Goal: Check status: Check status

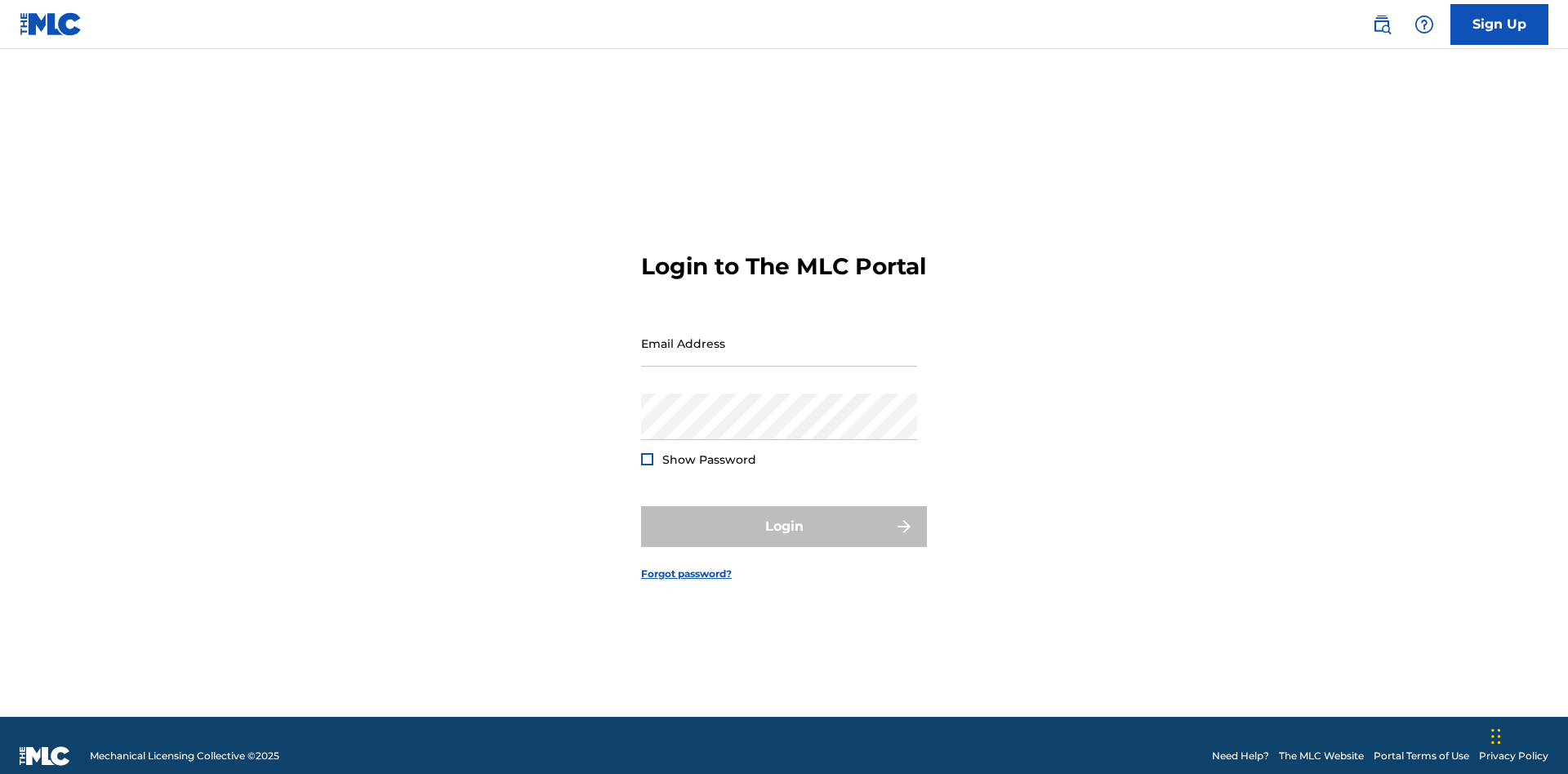
scroll to position [22, 0]
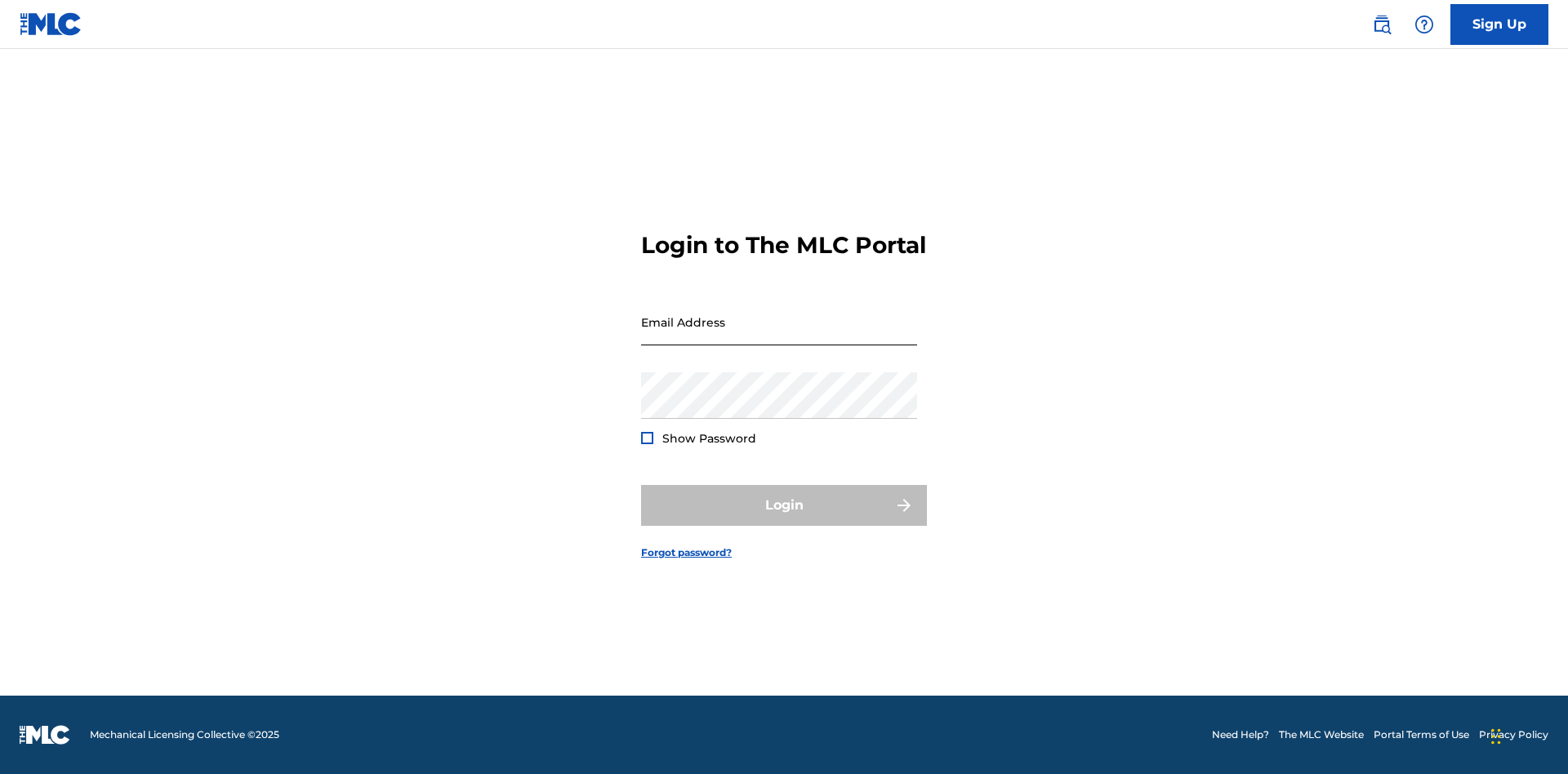
click at [780, 335] on input "Email Address" at bounding box center [779, 322] width 276 height 47
type input "[EMAIL_ADDRESS][DOMAIN_NAME]"
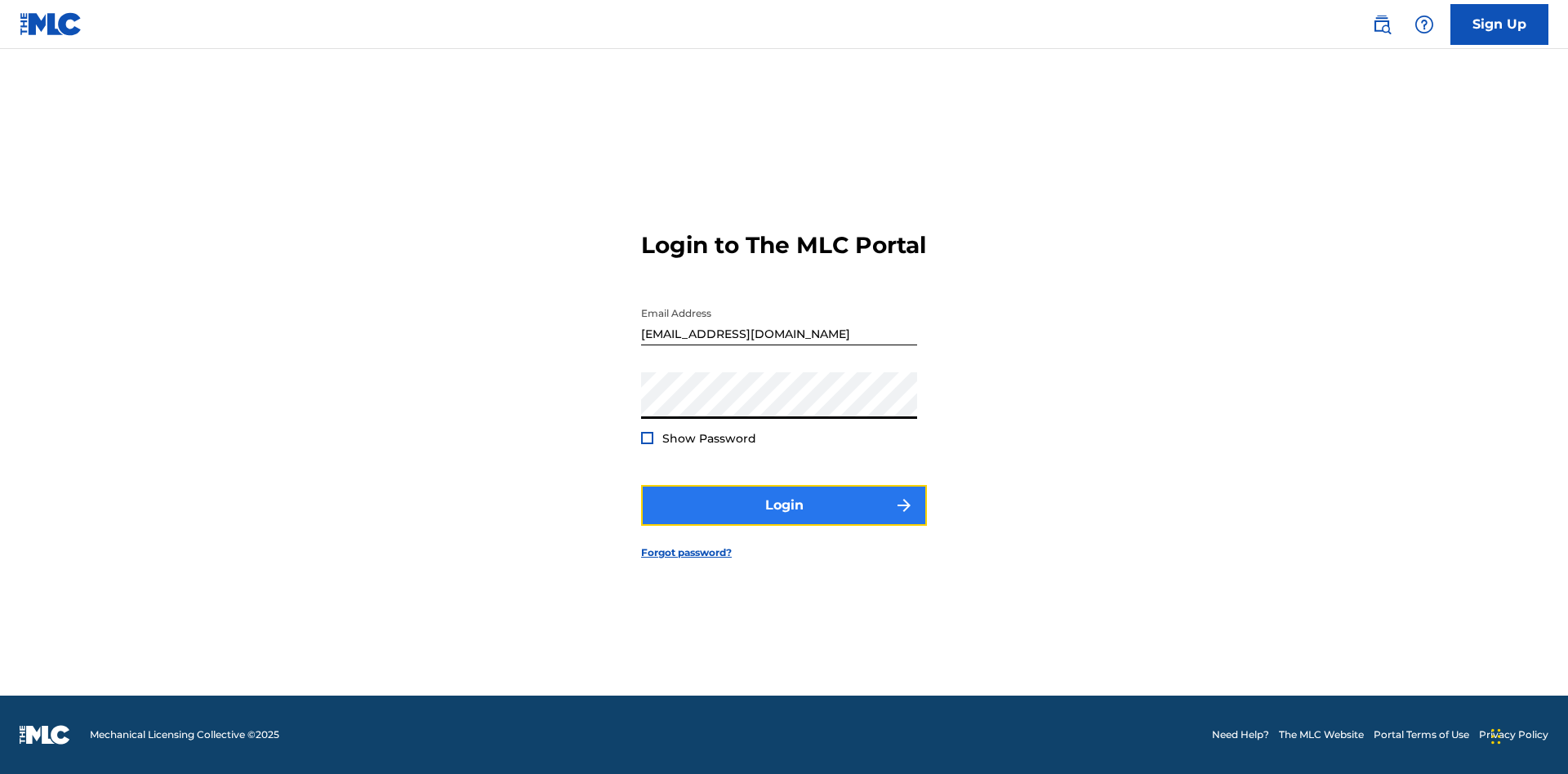
click at [784, 519] on button "Login" at bounding box center [784, 504] width 286 height 41
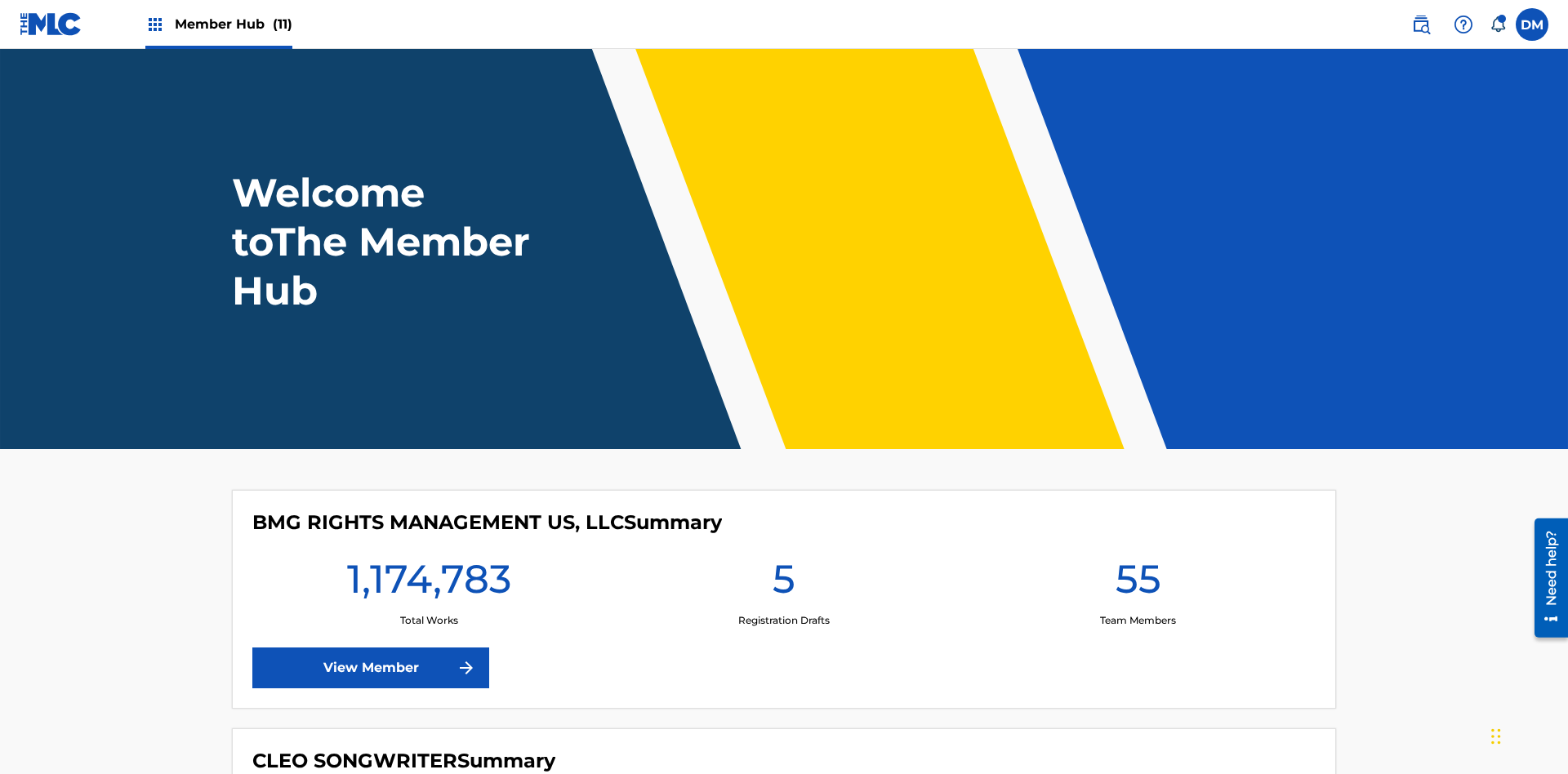
click at [233, 23] on span "Member Hub (11)" at bounding box center [233, 24] width 118 height 19
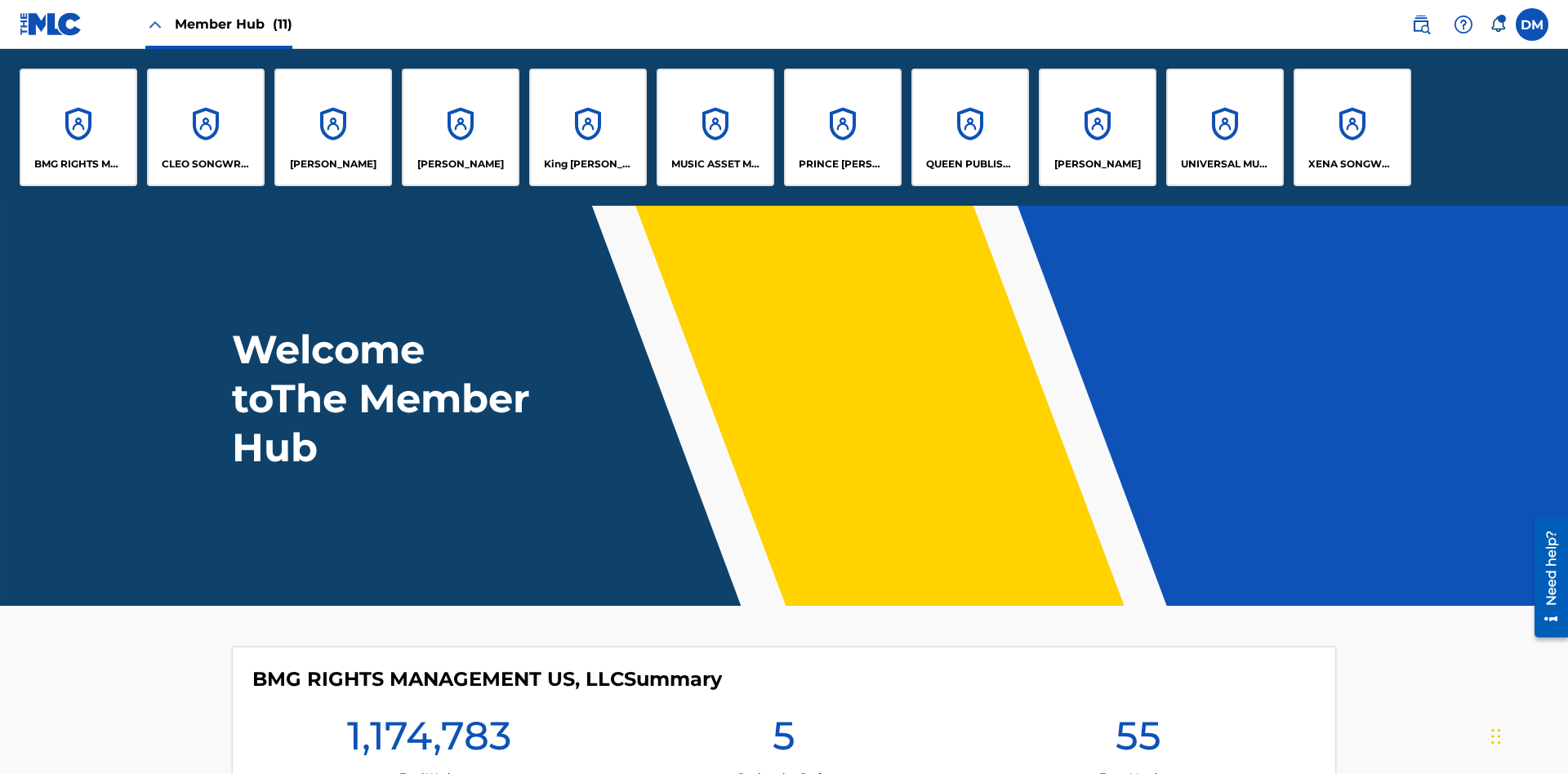
scroll to position [59, 0]
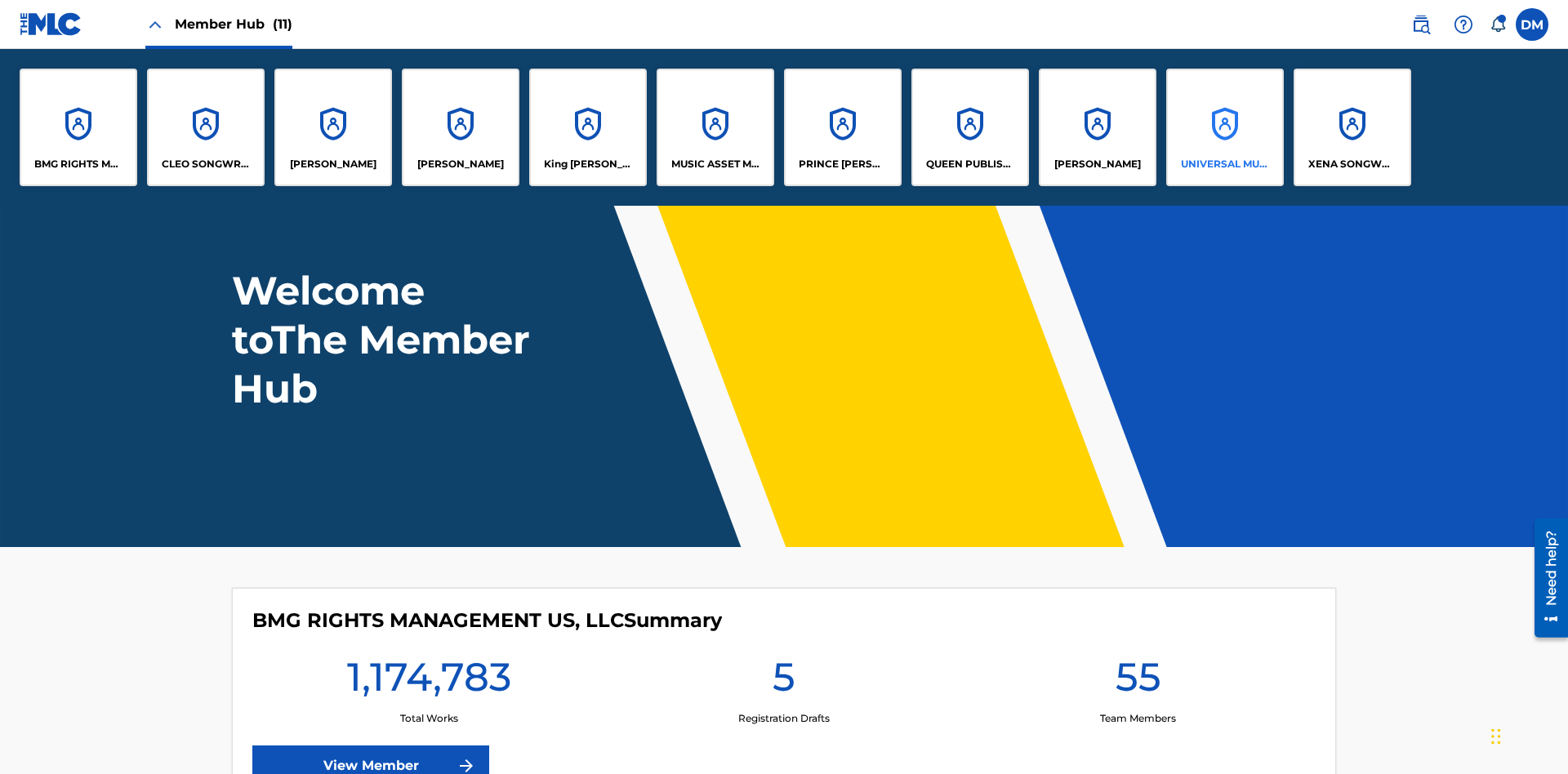
click at [1225, 164] on p "UNIVERSAL MUSIC PUB GROUP" at bounding box center [1226, 163] width 89 height 15
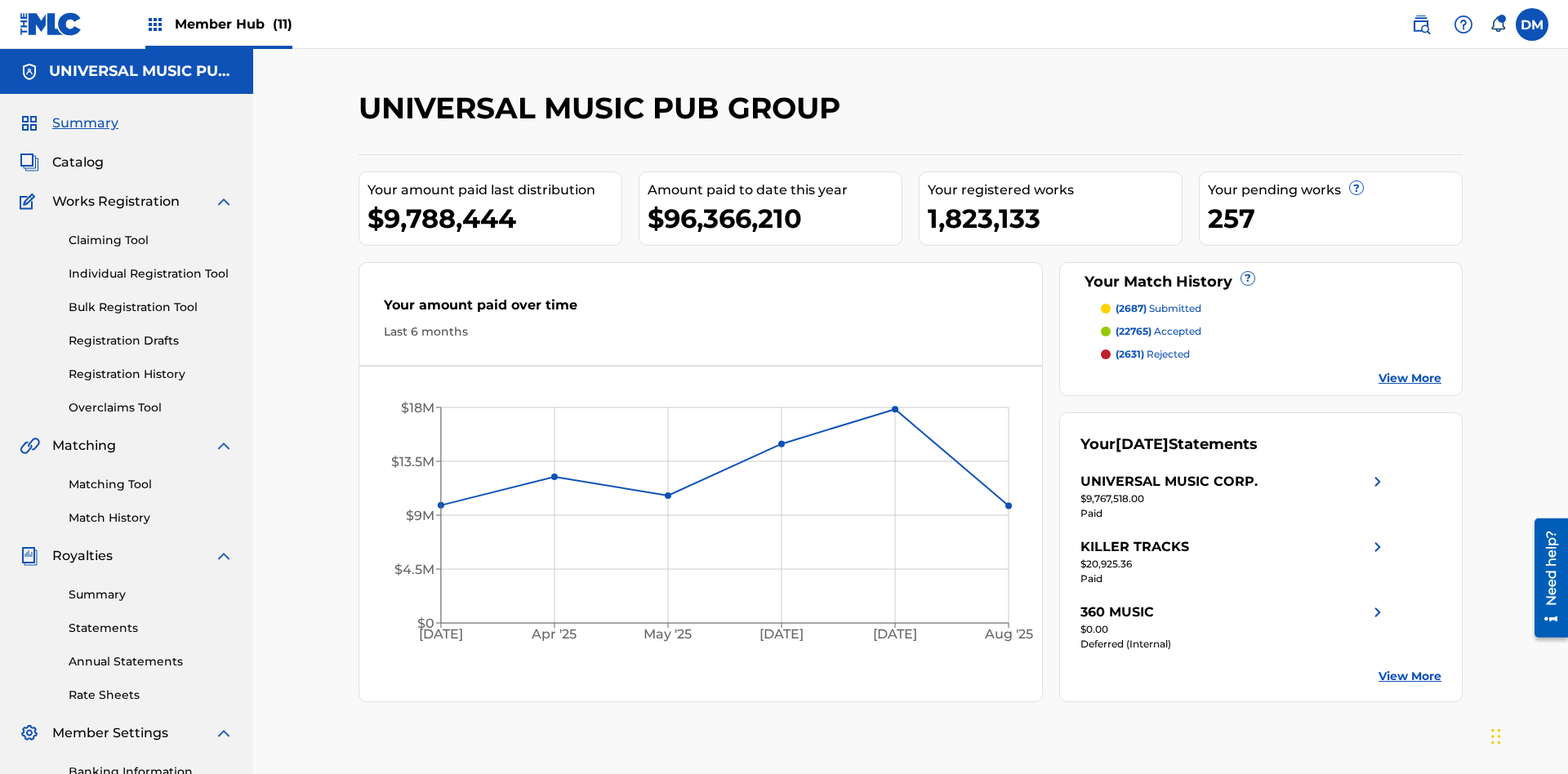
scroll to position [238, 0]
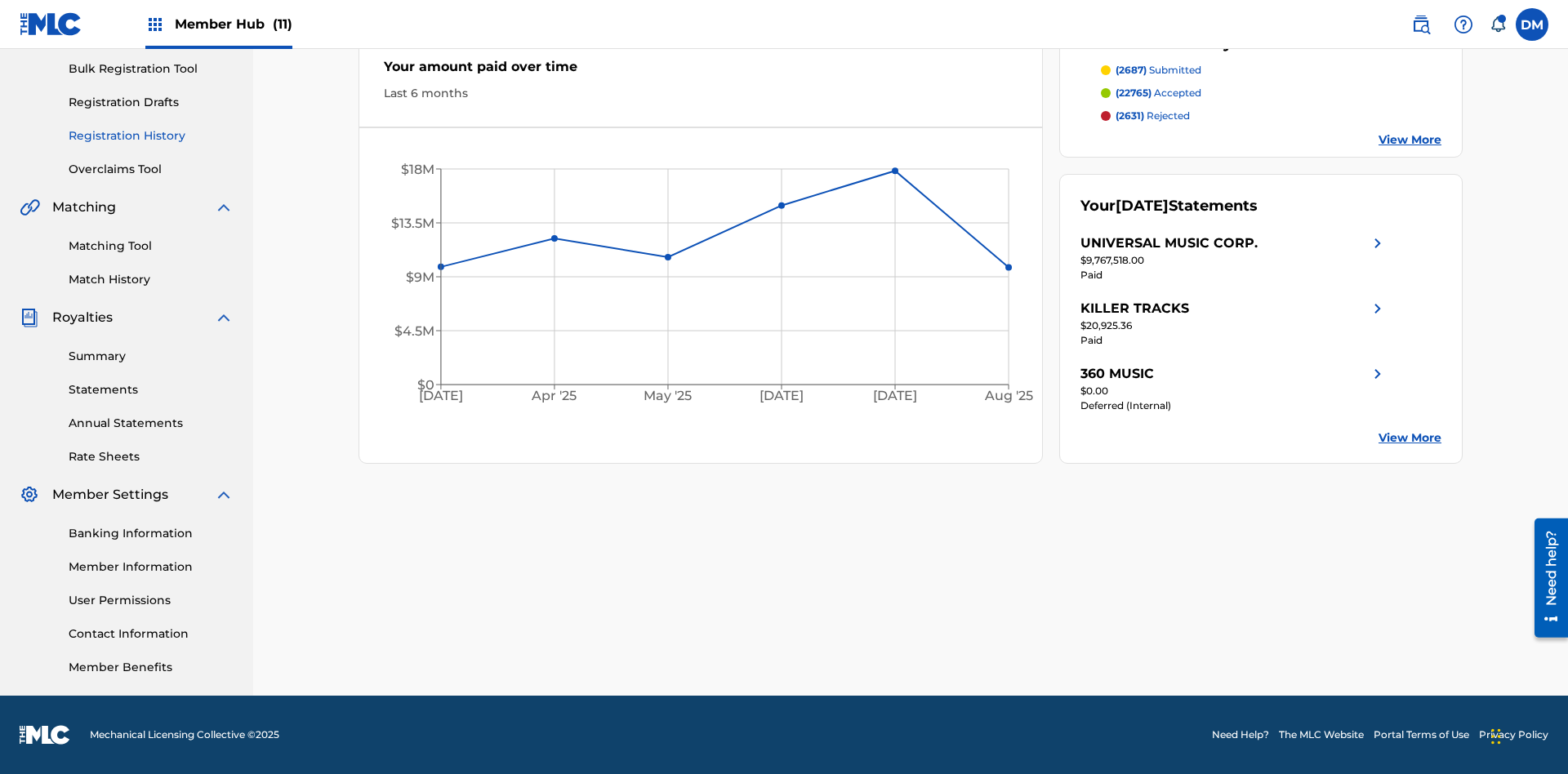
click at [151, 136] on link "Registration History" at bounding box center [150, 136] width 165 height 17
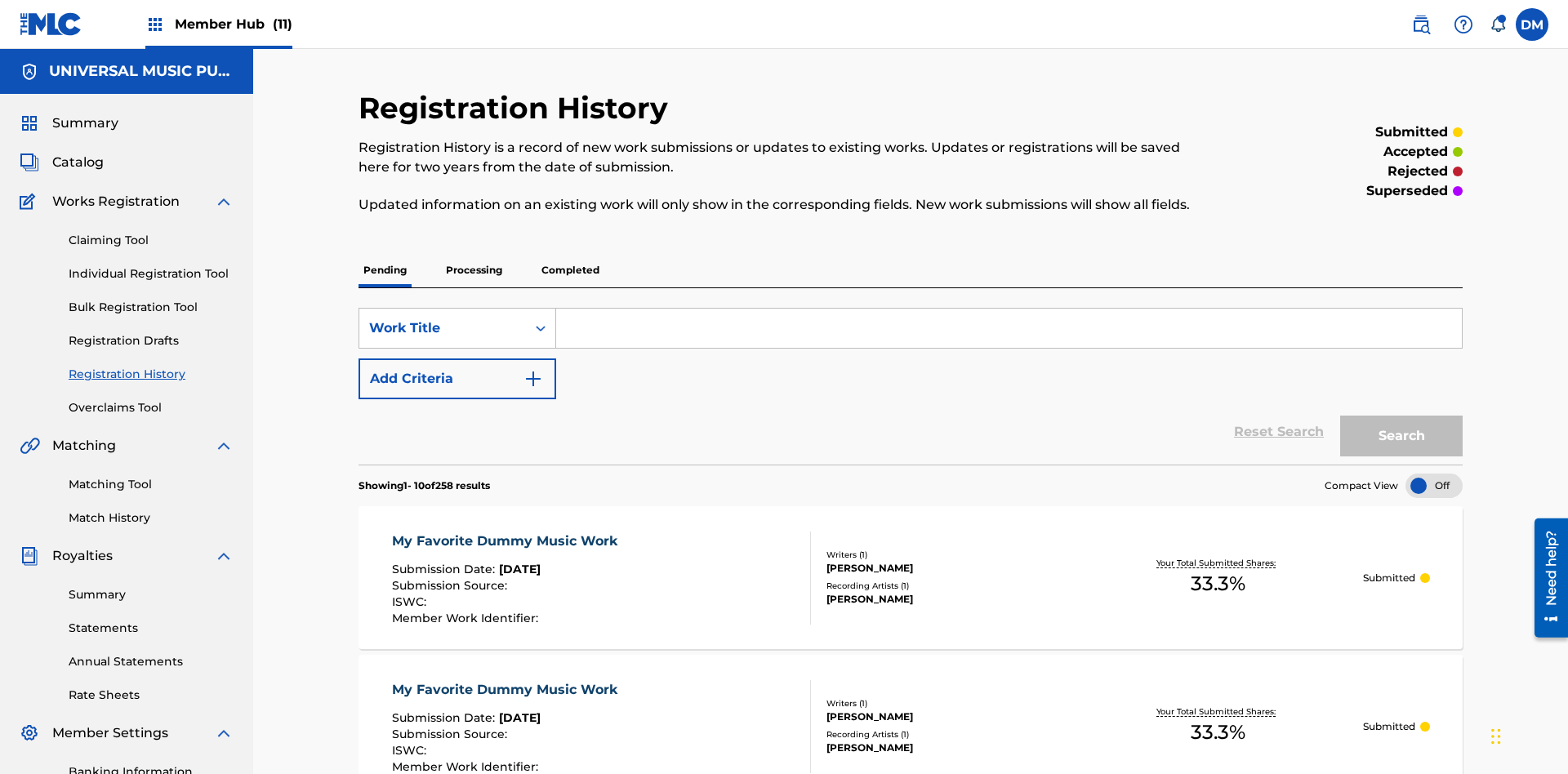
scroll to position [155, 0]
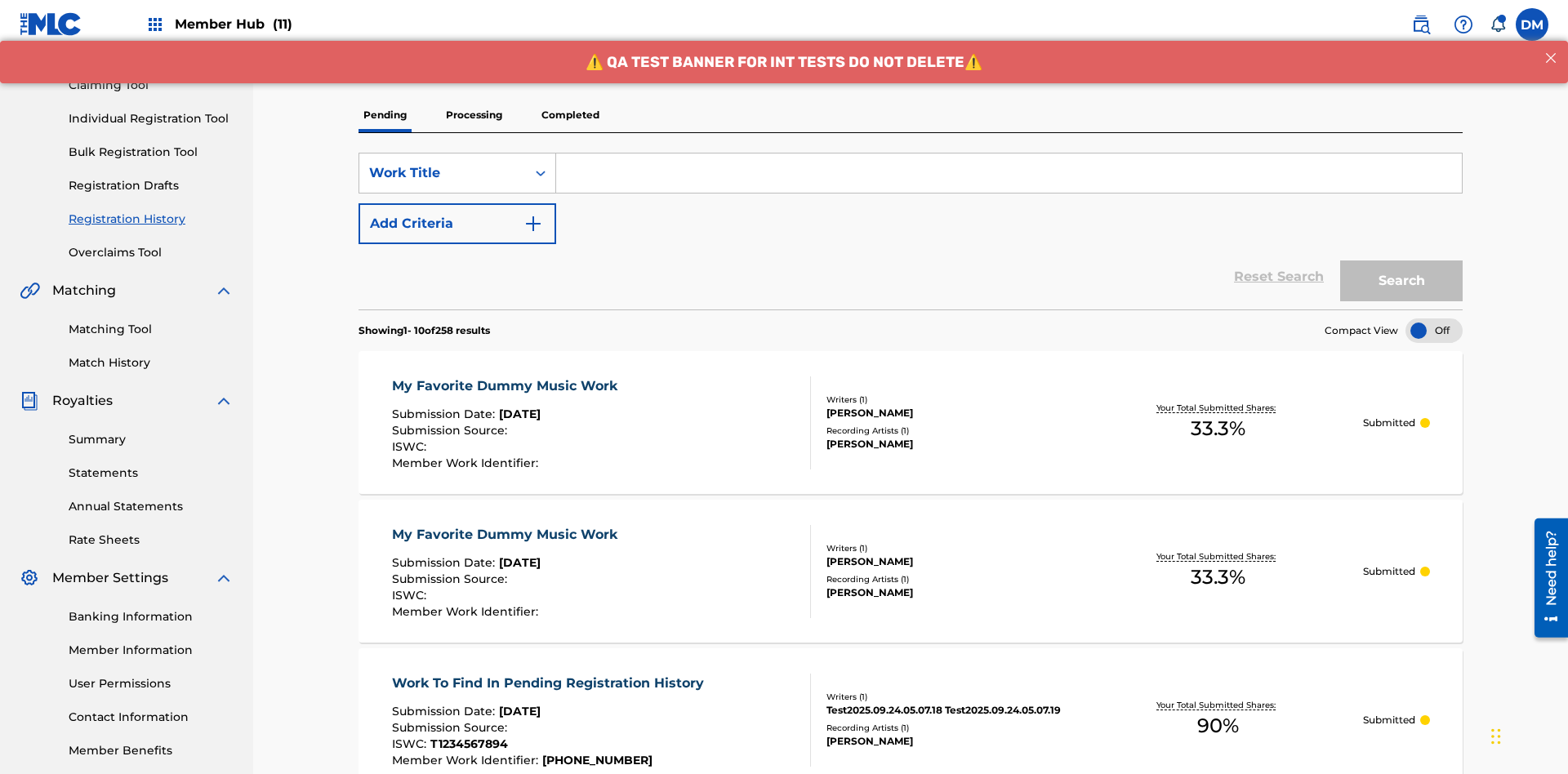
click at [474, 115] on p "Processing" at bounding box center [474, 115] width 67 height 35
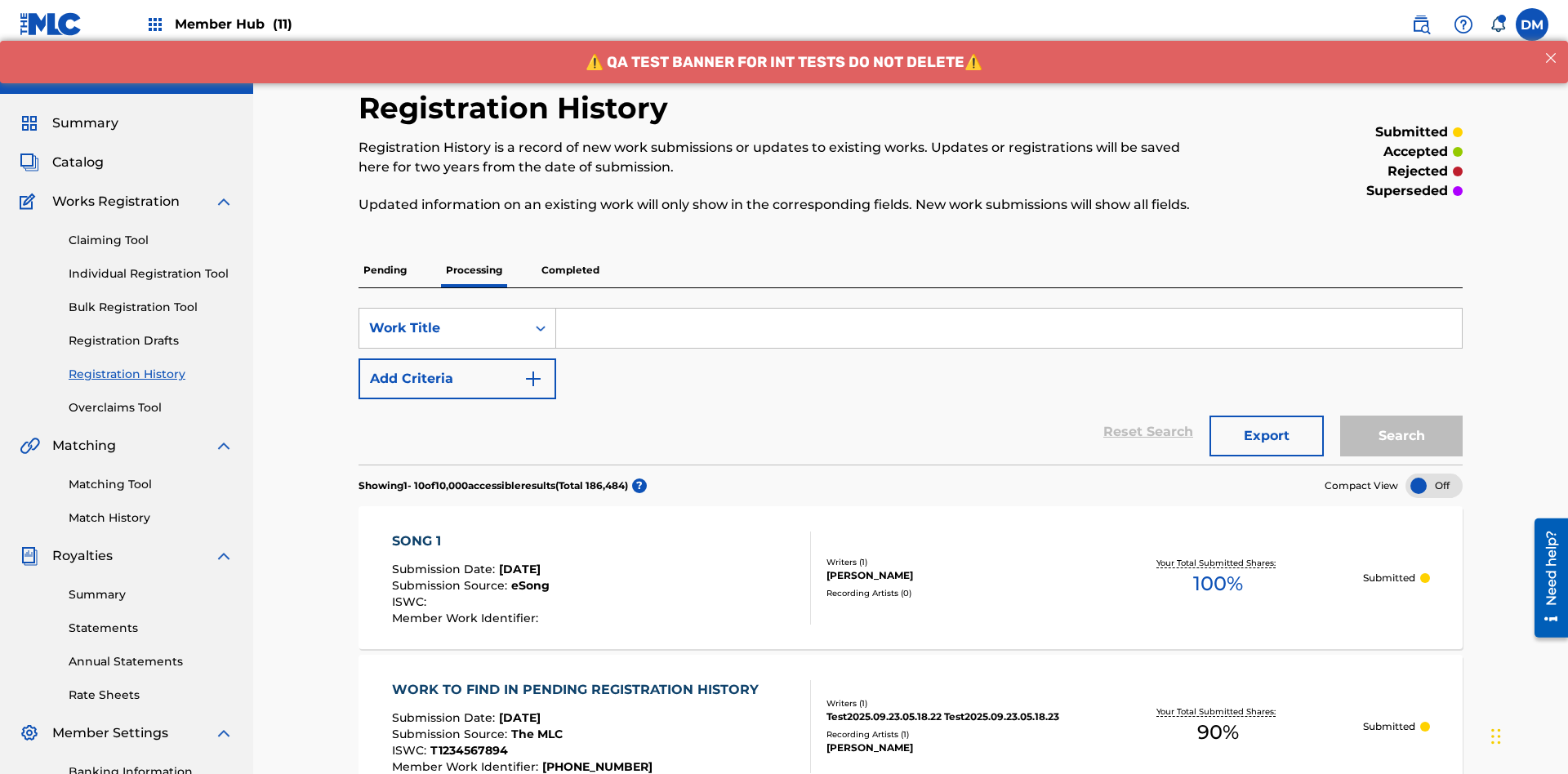
scroll to position [220, 0]
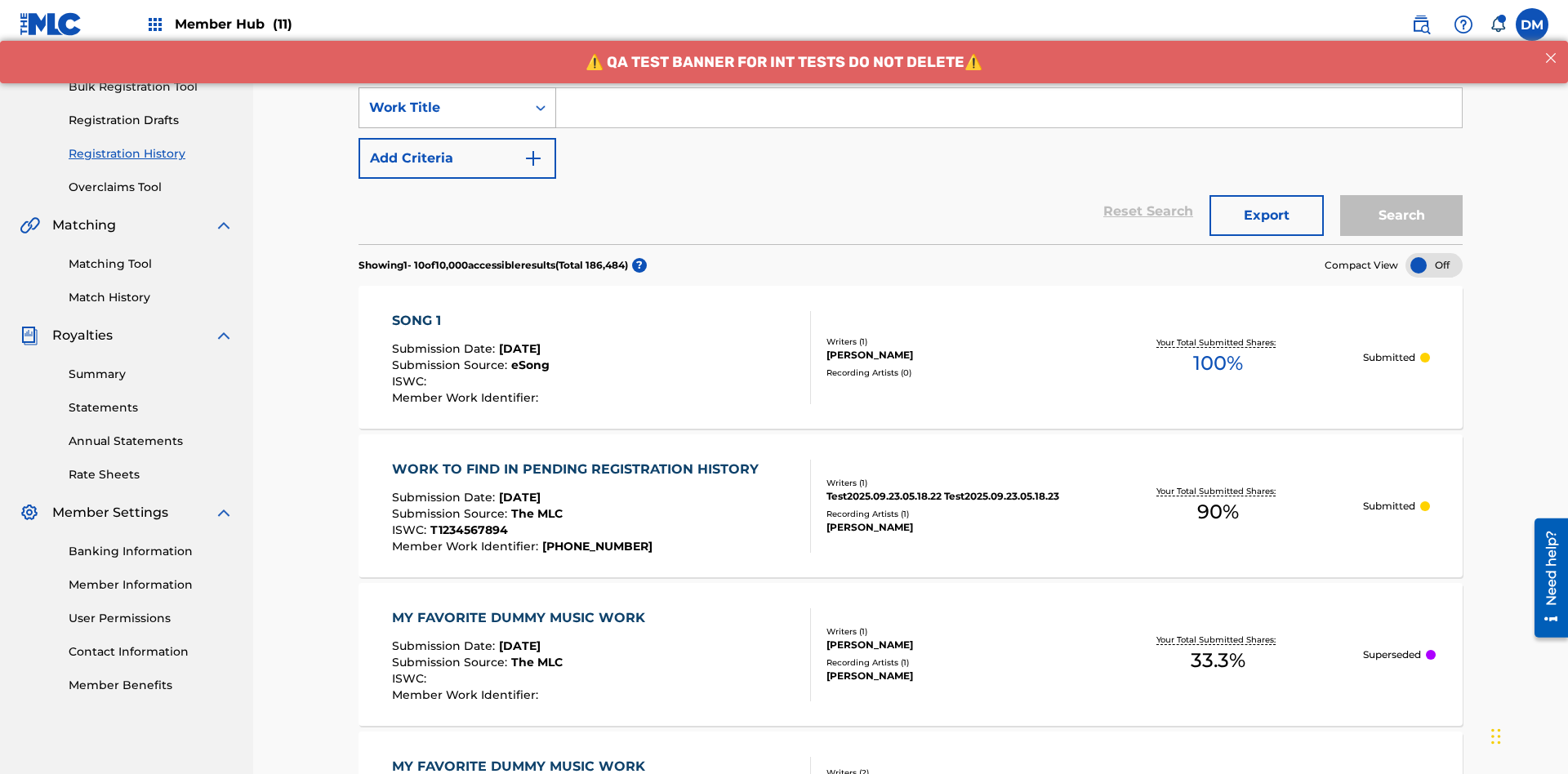
click at [443, 108] on div "Work Title" at bounding box center [443, 107] width 147 height 20
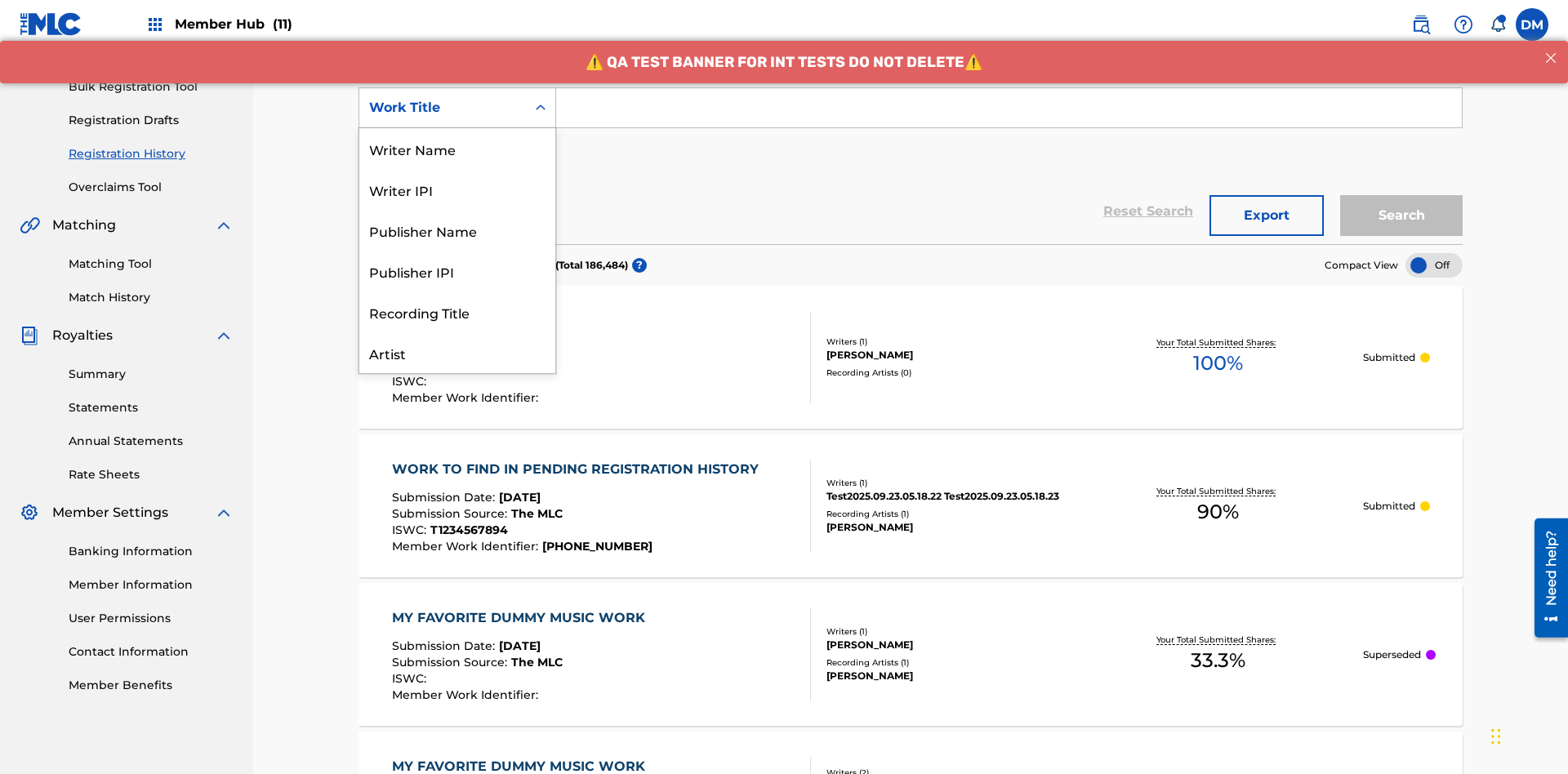
scroll to position [82, 0]
click at [457, 352] on div "Work Title" at bounding box center [457, 352] width 196 height 41
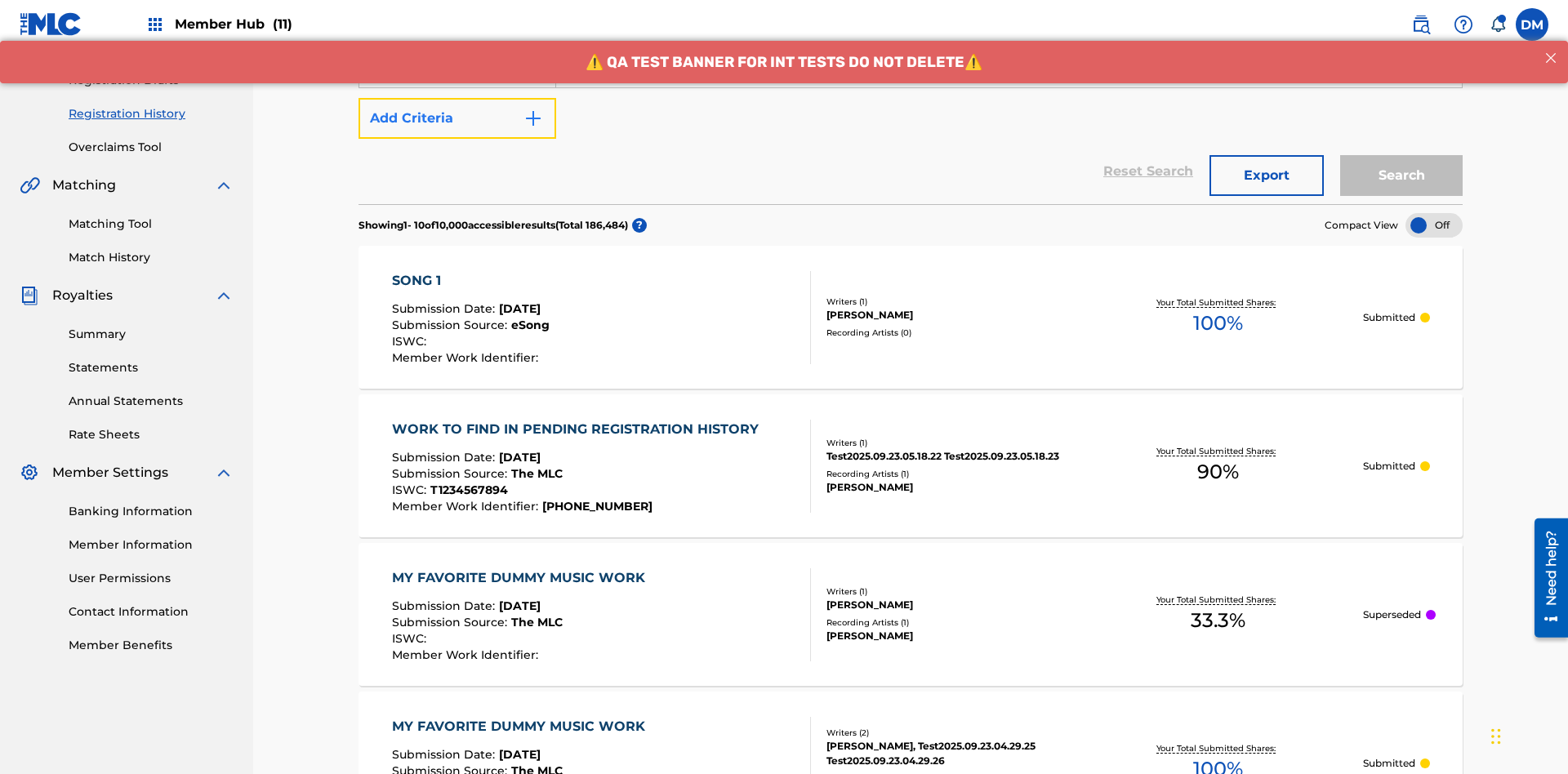
click at [457, 118] on button "Add Criteria" at bounding box center [457, 117] width 198 height 41
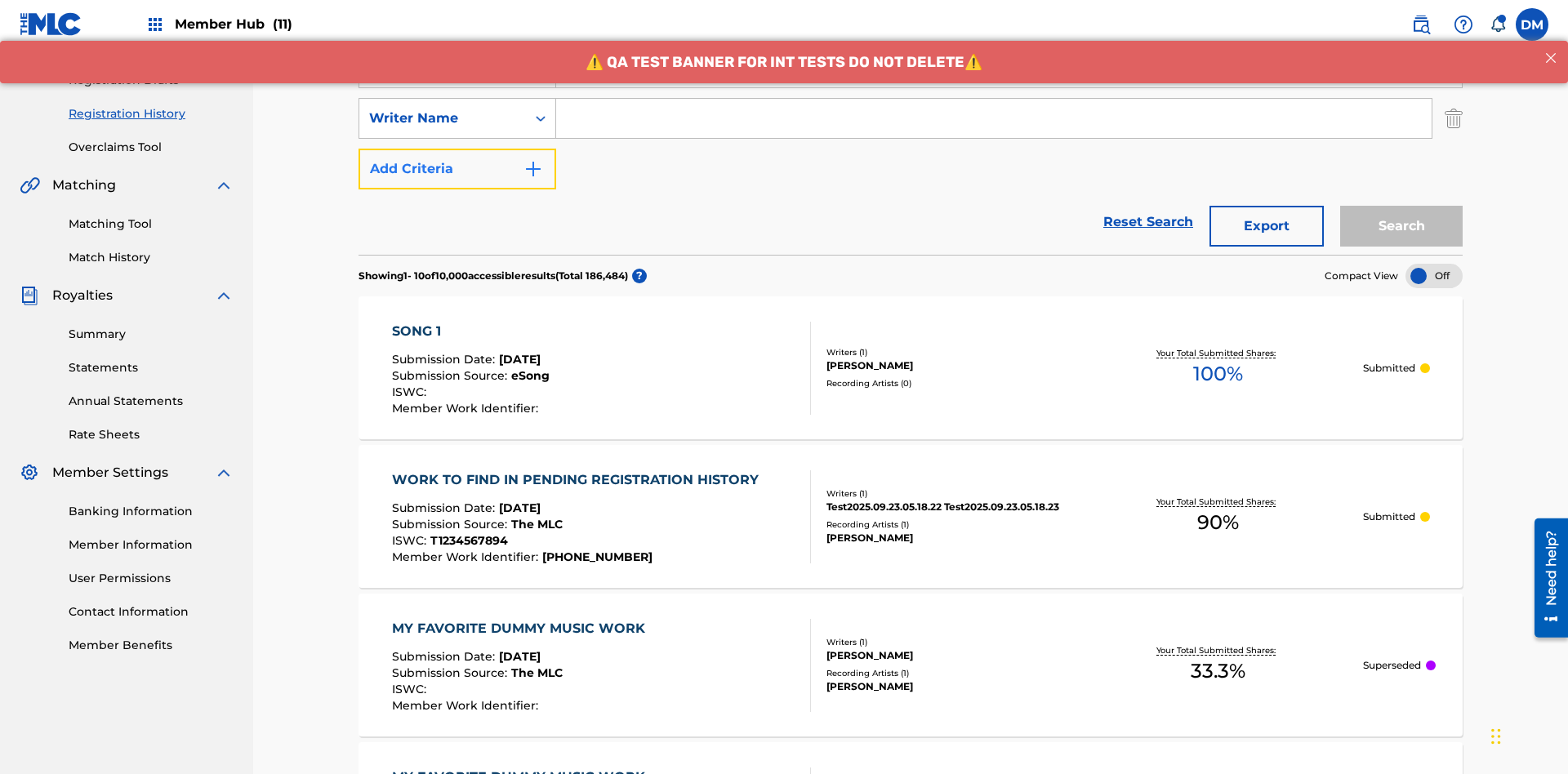
scroll to position [271, 0]
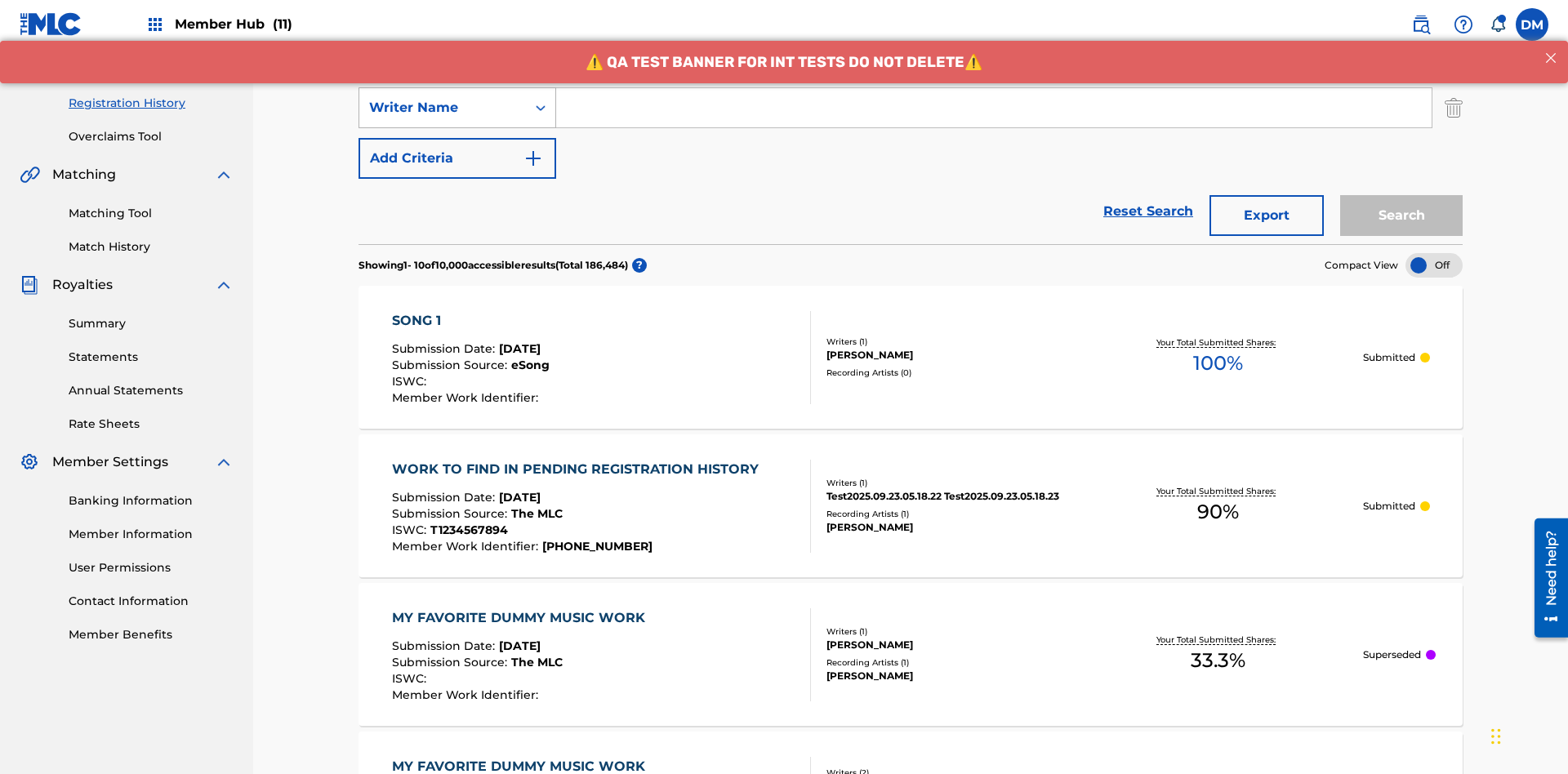
click at [443, 108] on div "Writer Name" at bounding box center [443, 107] width 147 height 20
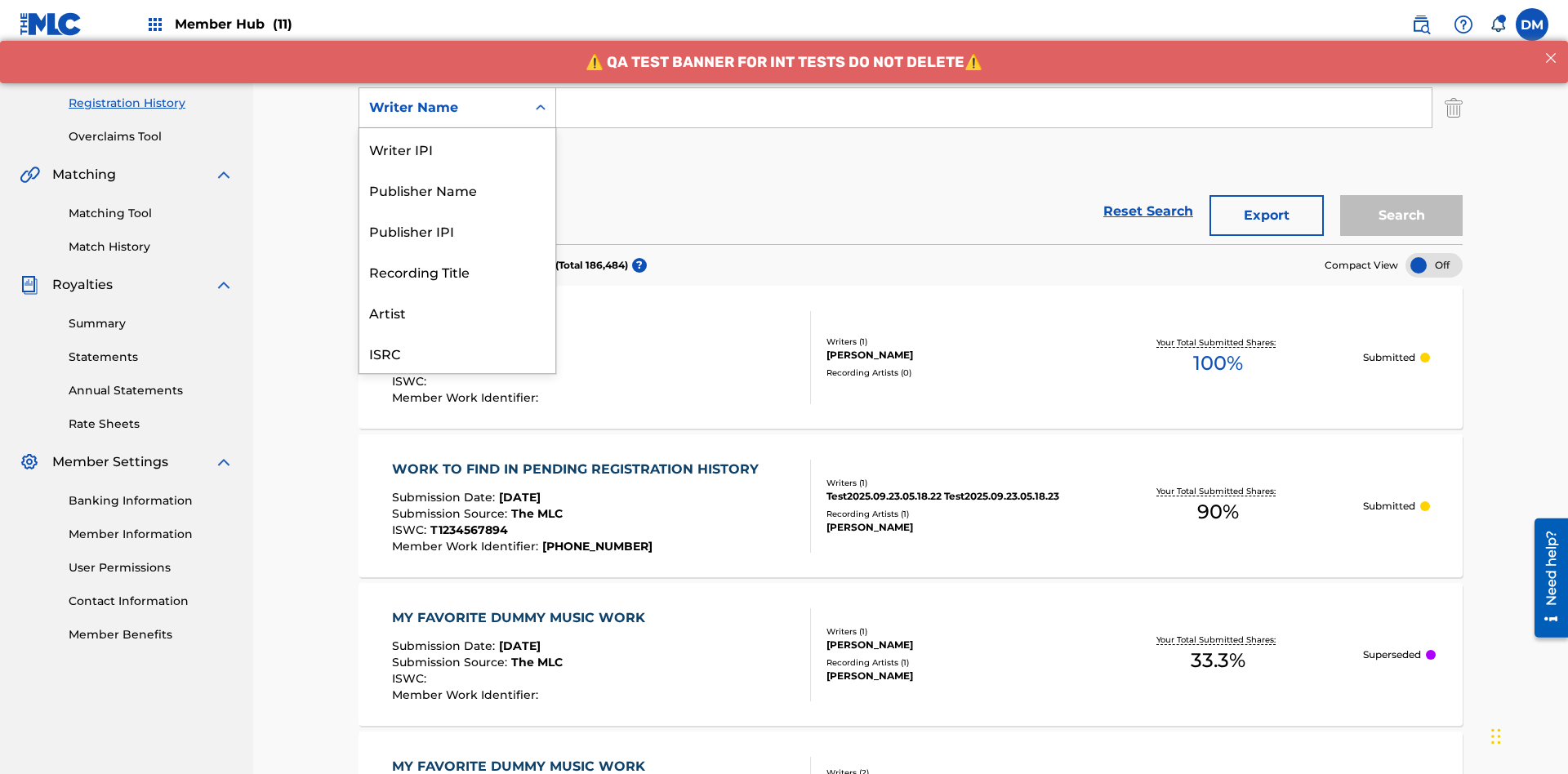
scroll to position [41, 0]
click at [457, 231] on div "Recording Title" at bounding box center [457, 230] width 196 height 41
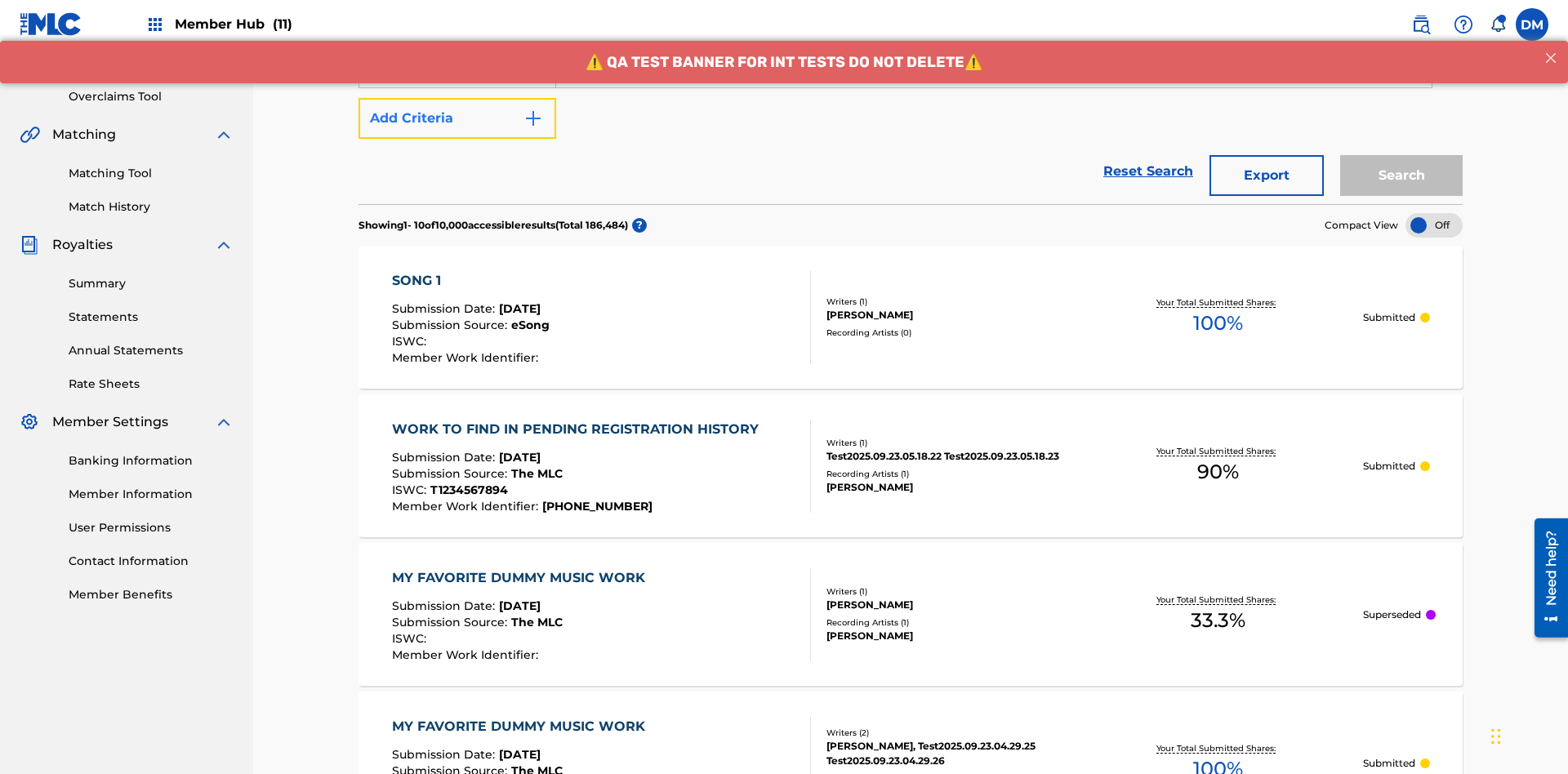
click at [457, 118] on button "Add Criteria" at bounding box center [457, 117] width 198 height 41
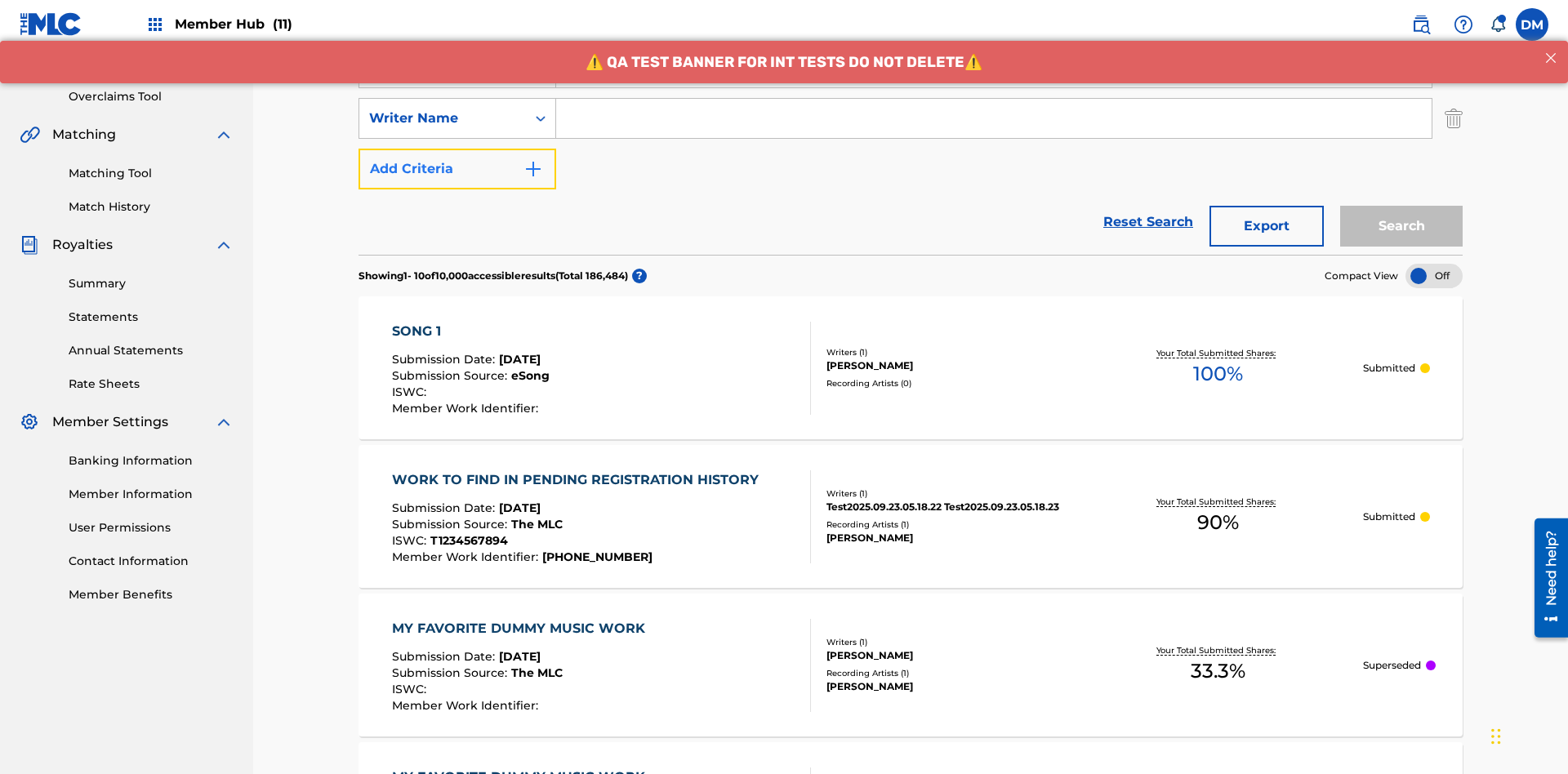
scroll to position [321, 0]
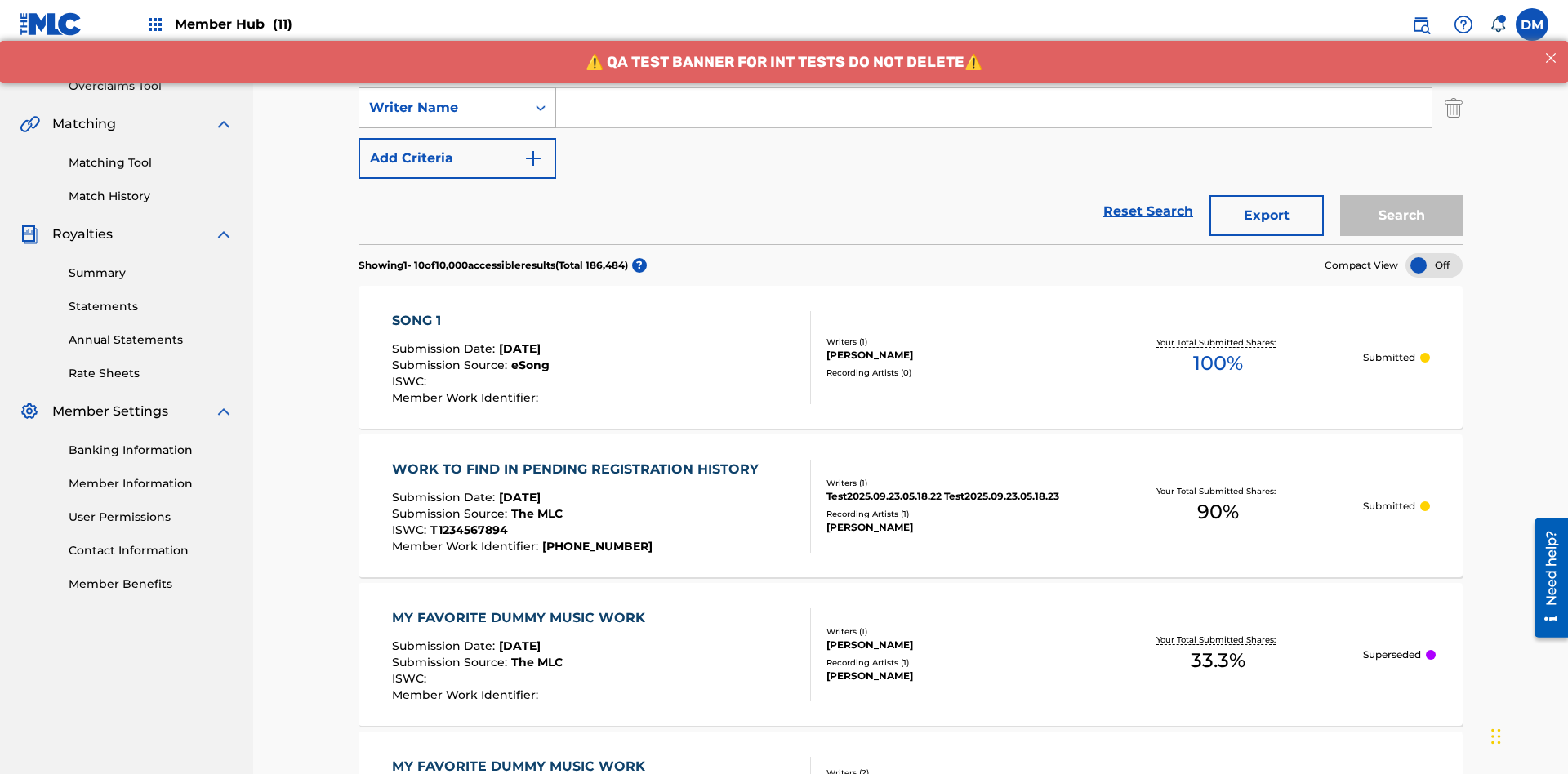
click at [443, 108] on div "Writer Name" at bounding box center [443, 107] width 147 height 20
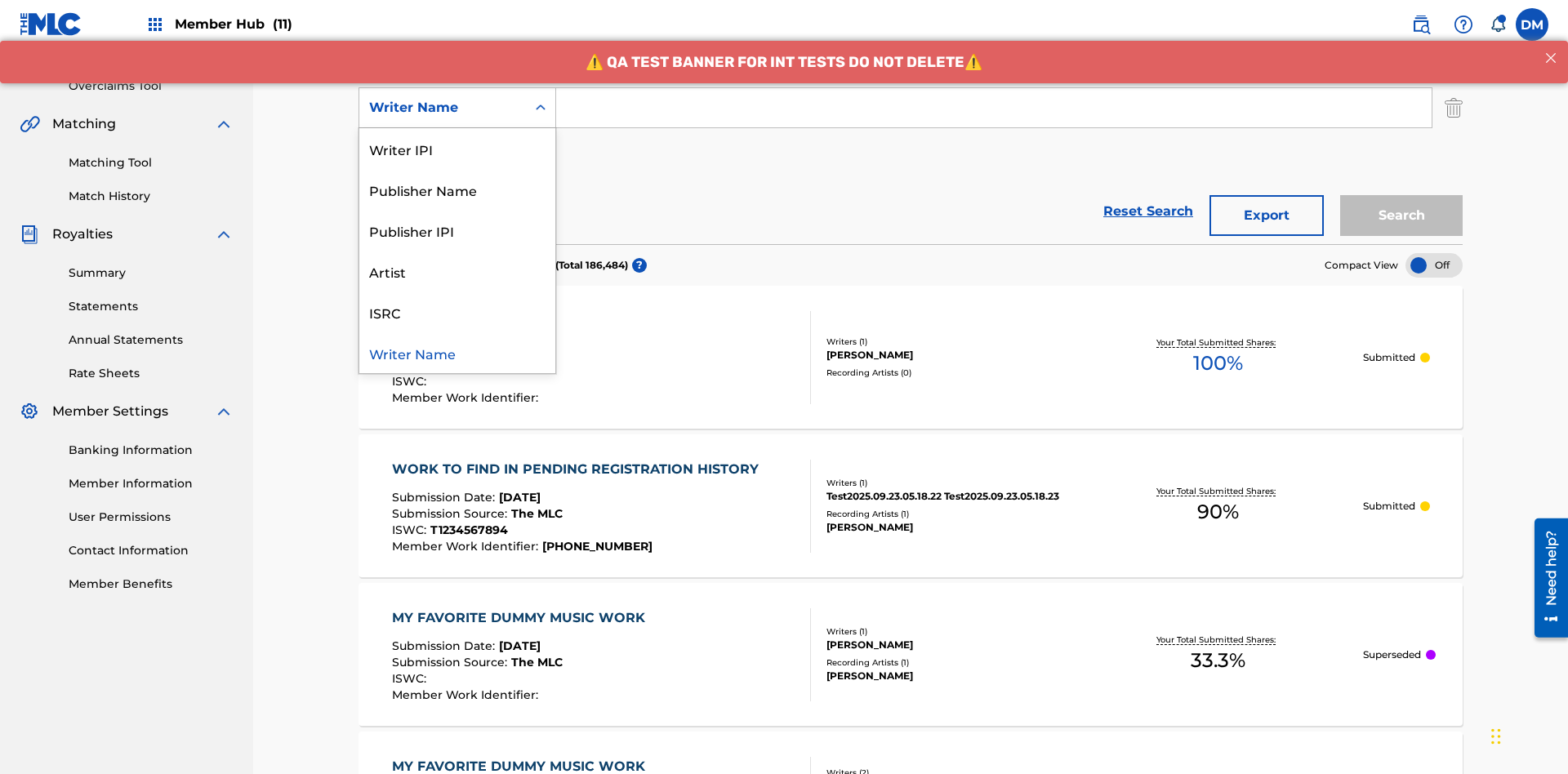
click at [457, 312] on div "ISRC" at bounding box center [457, 311] width 196 height 41
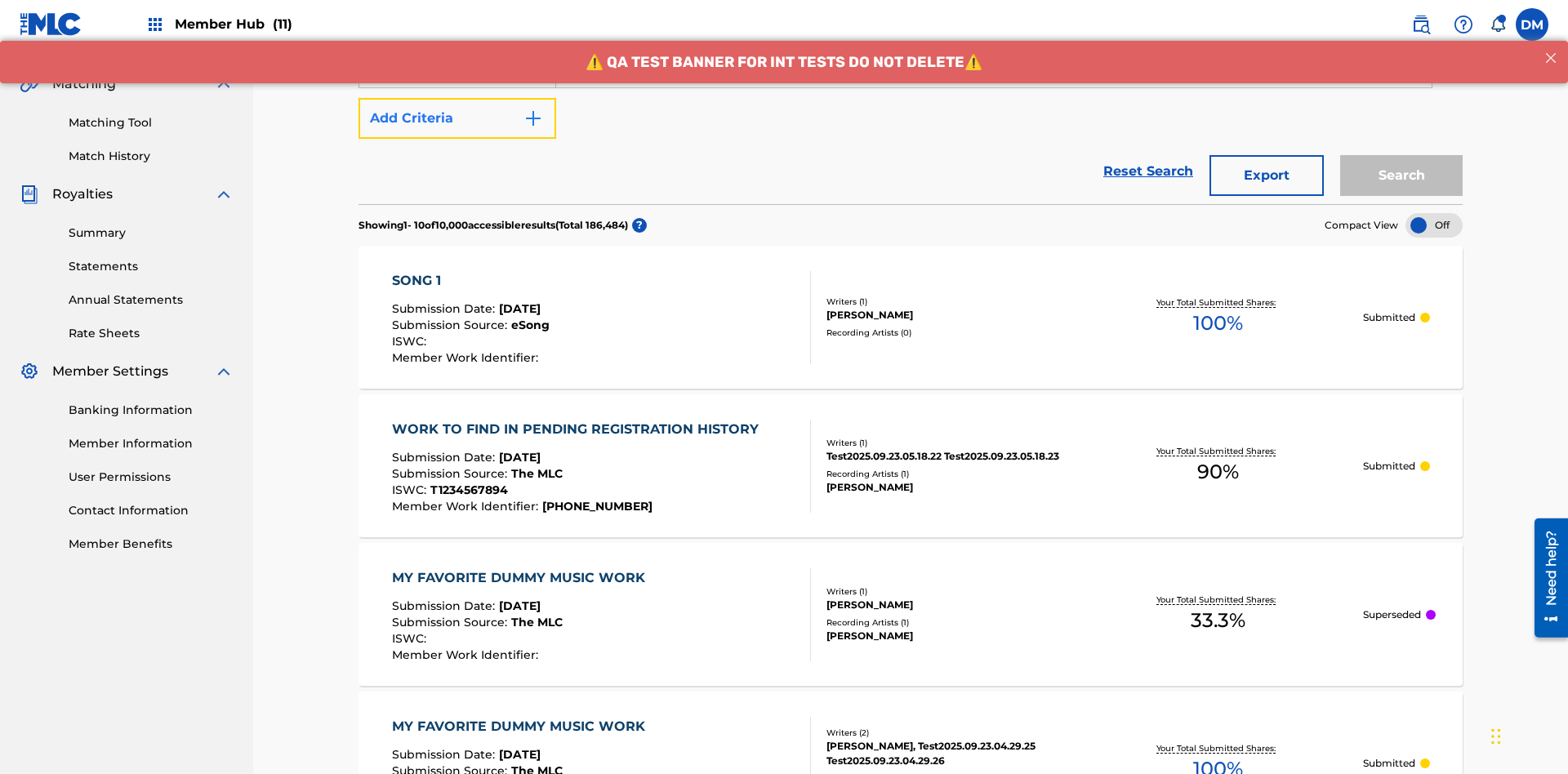
click at [457, 118] on button "Add Criteria" at bounding box center [457, 117] width 198 height 41
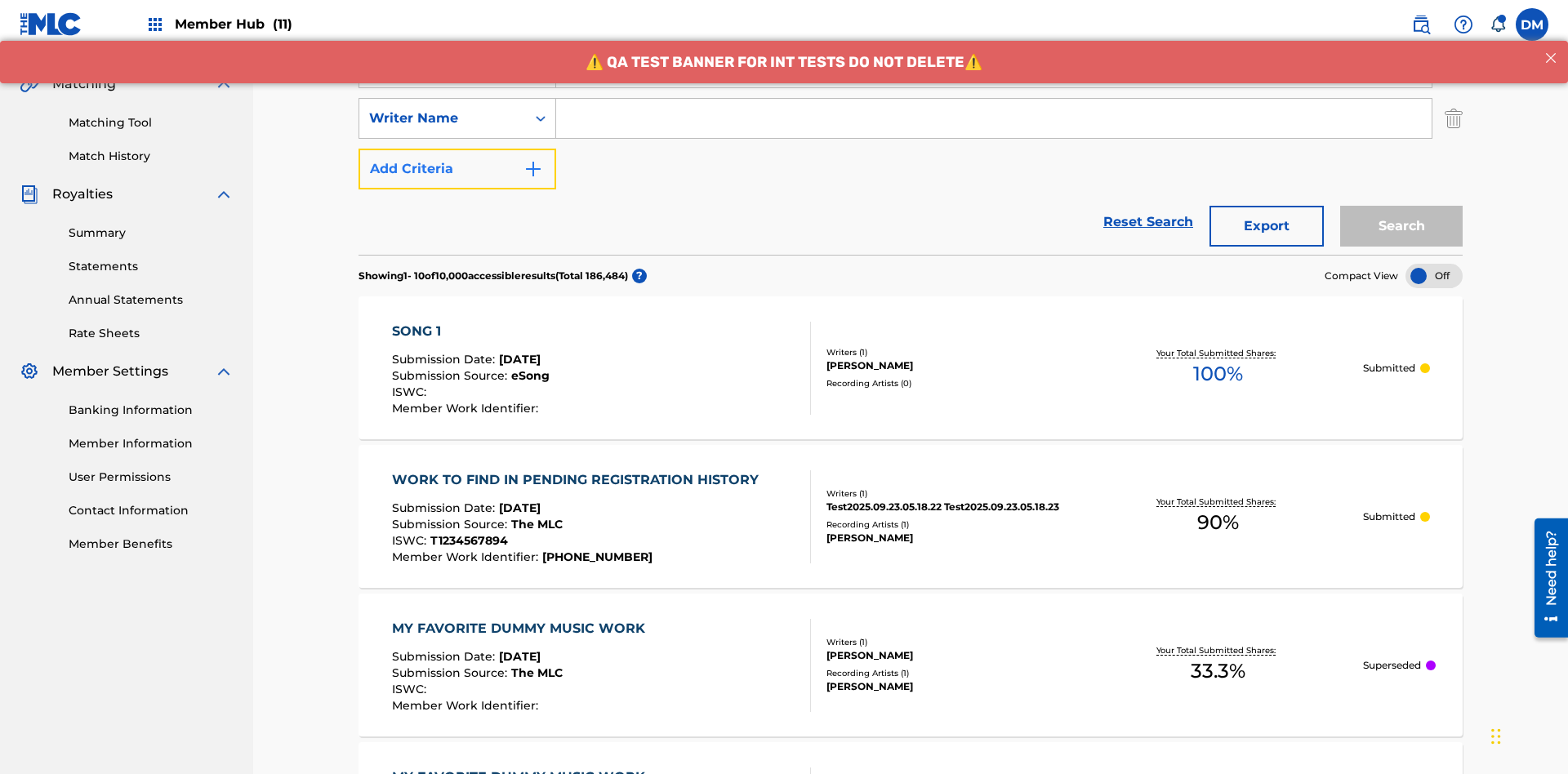
scroll to position [372, 0]
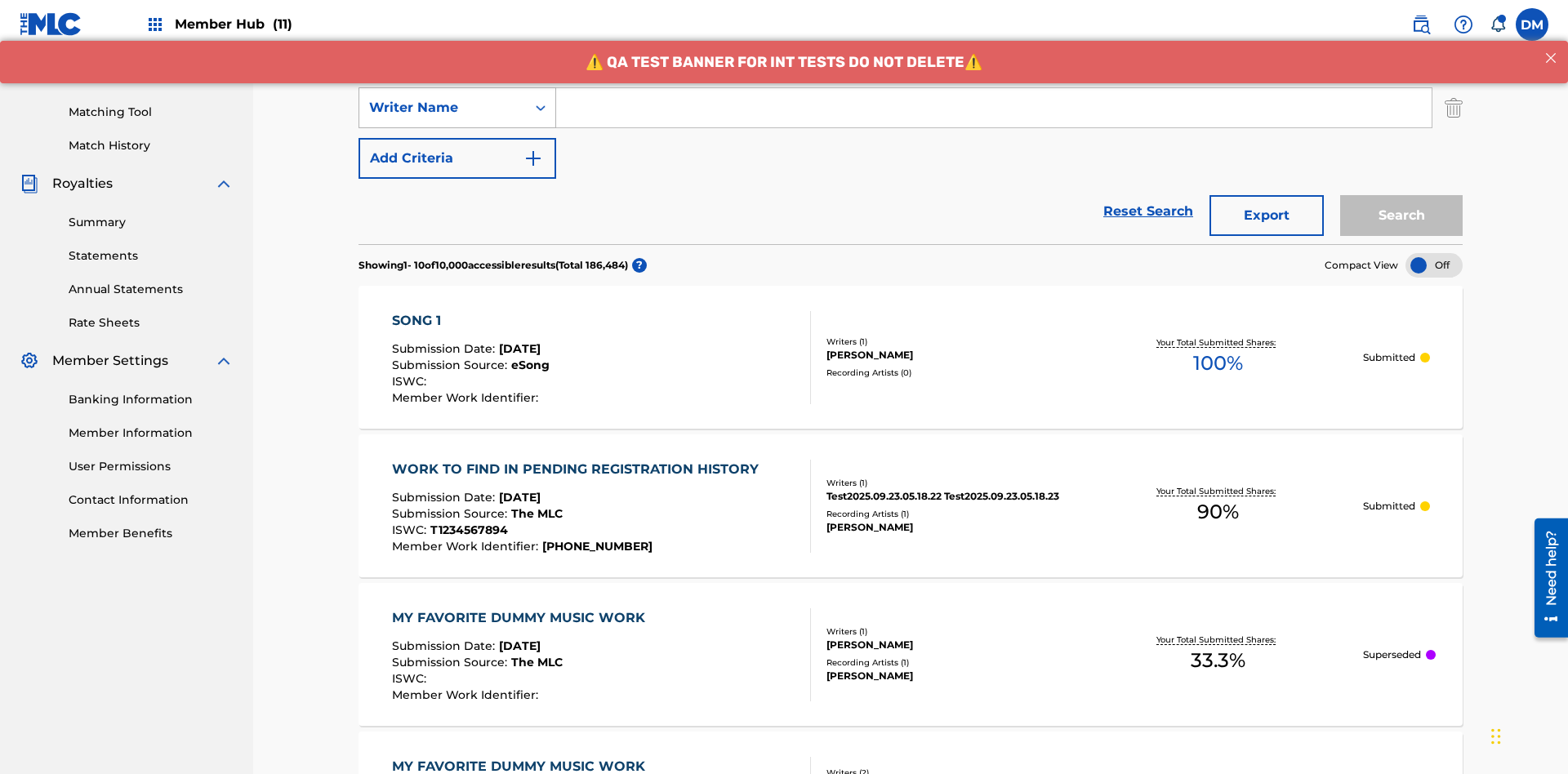
click at [443, 108] on div "Writer Name" at bounding box center [443, 107] width 147 height 20
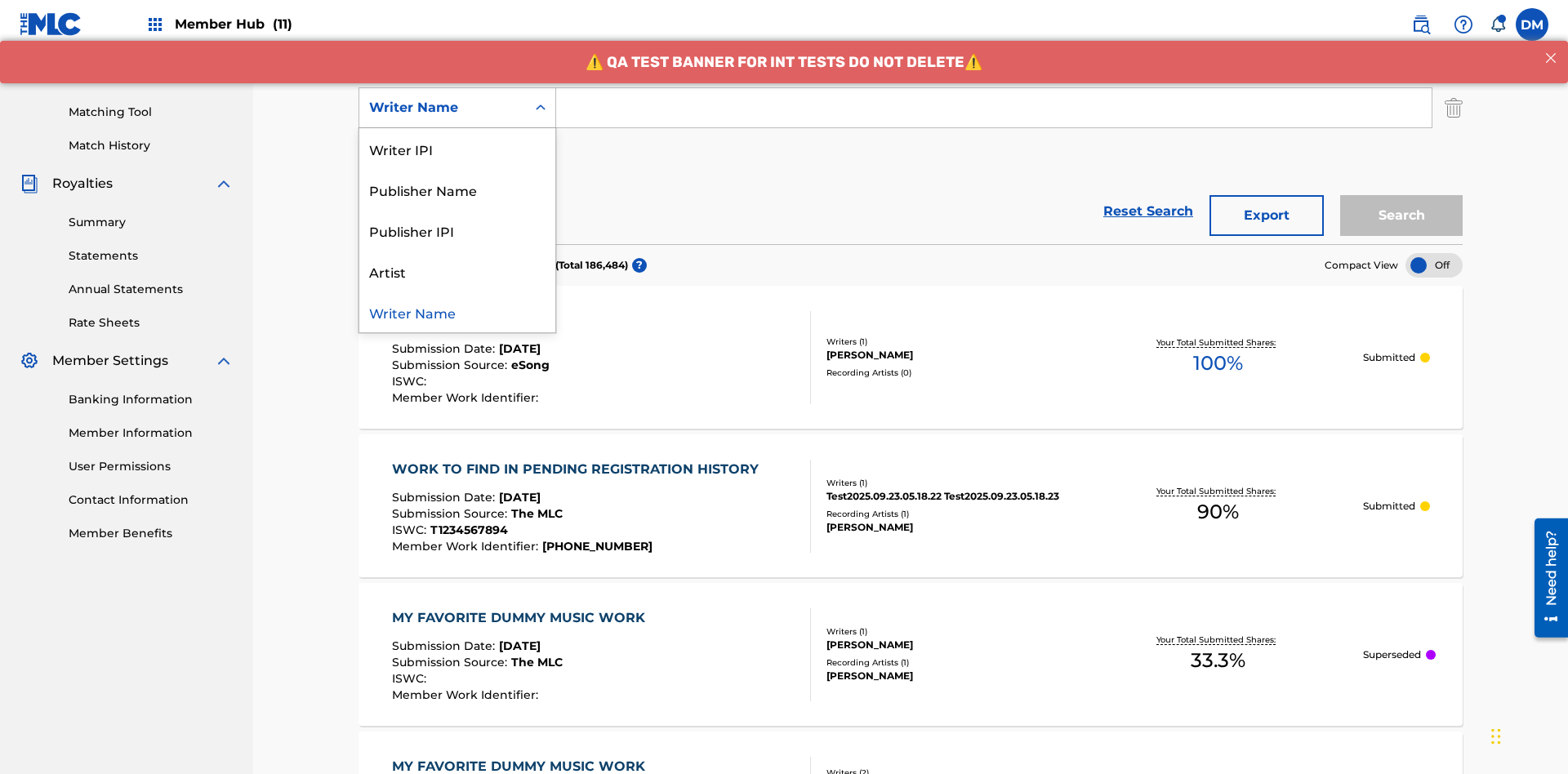
click at [457, 312] on div "Writer Name" at bounding box center [457, 311] width 196 height 41
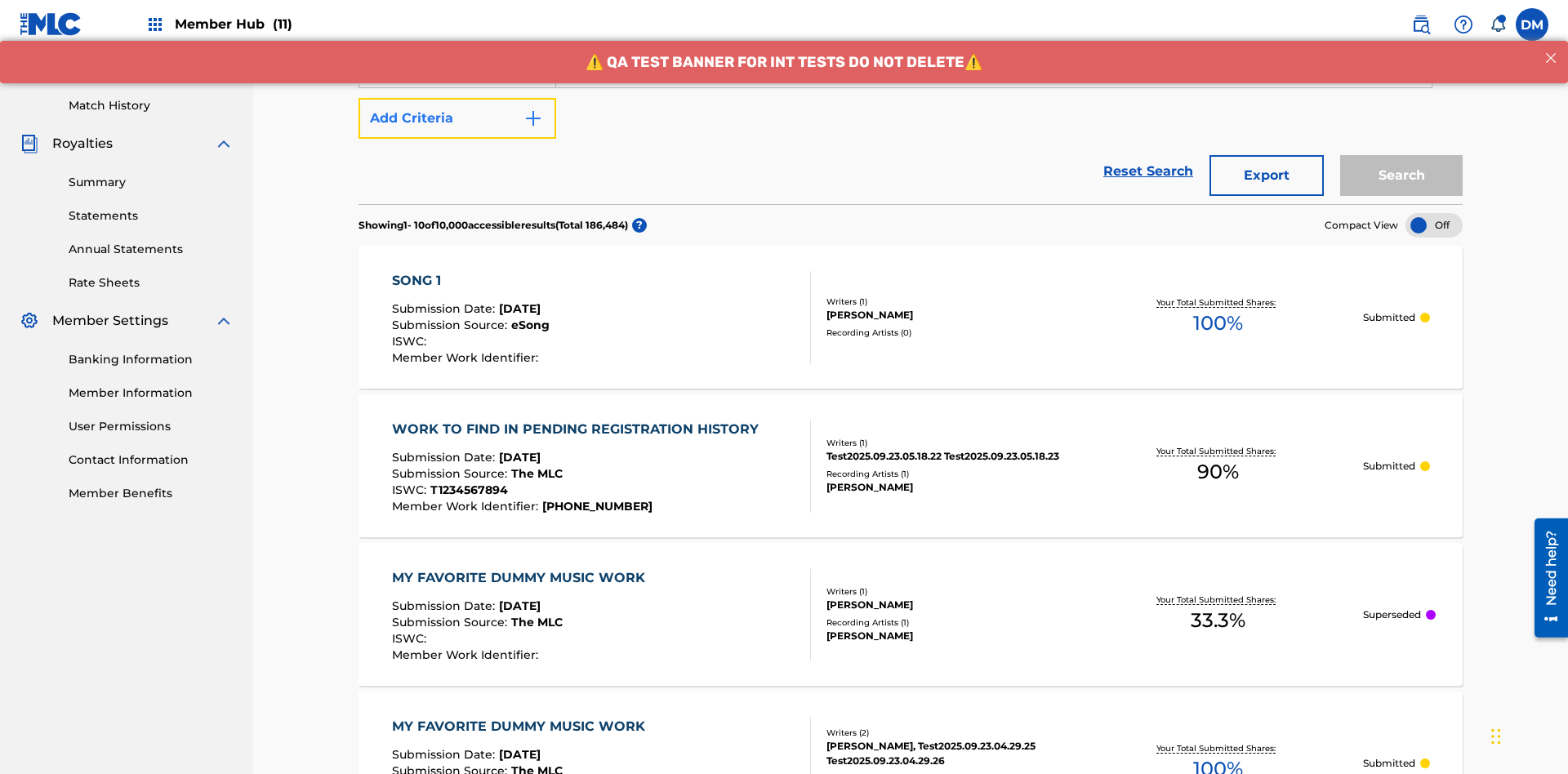
click at [457, 118] on button "Add Criteria" at bounding box center [457, 117] width 198 height 41
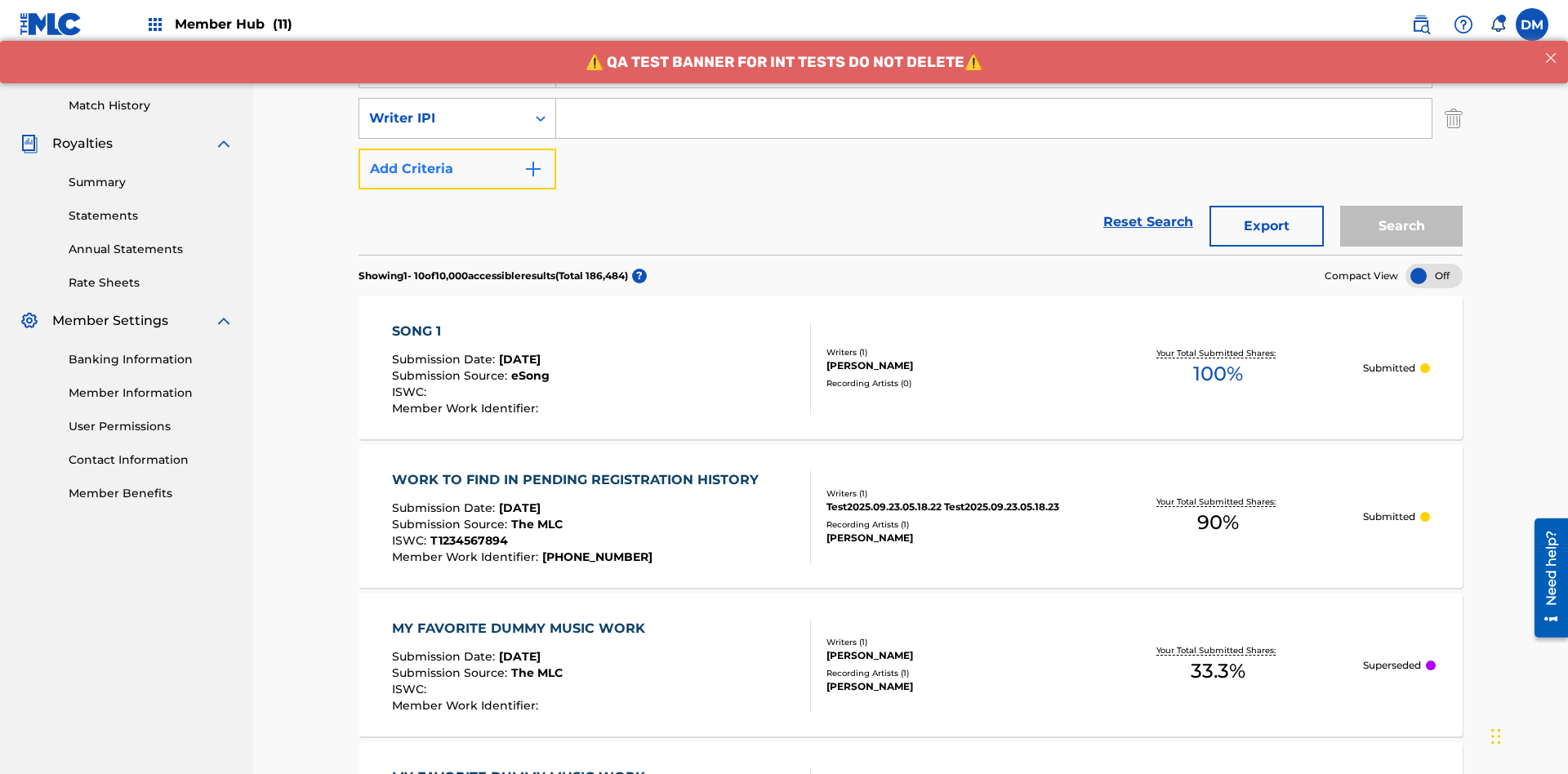
scroll to position [423, 0]
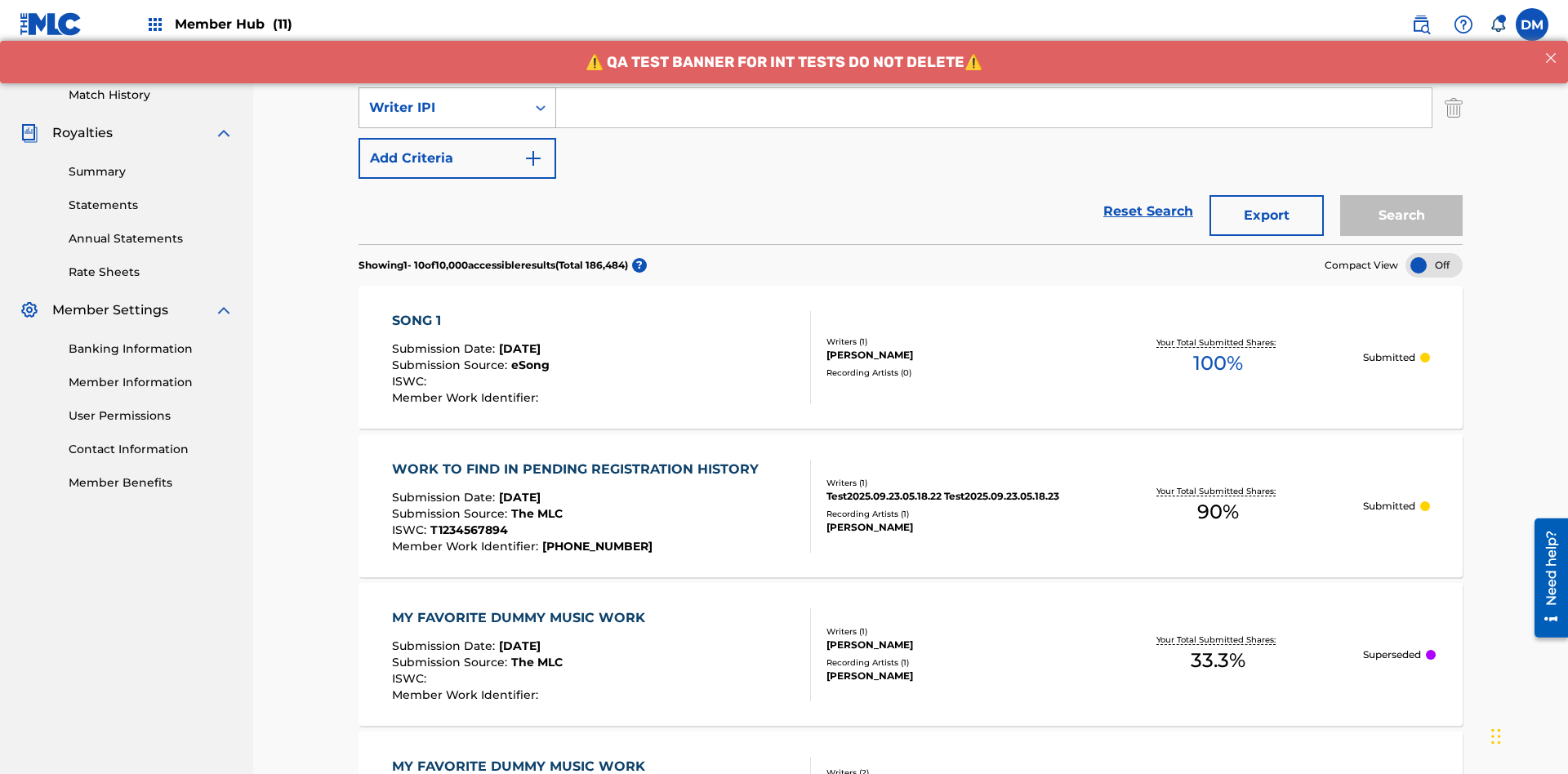
click at [443, 108] on div "Writer IPI" at bounding box center [443, 107] width 147 height 20
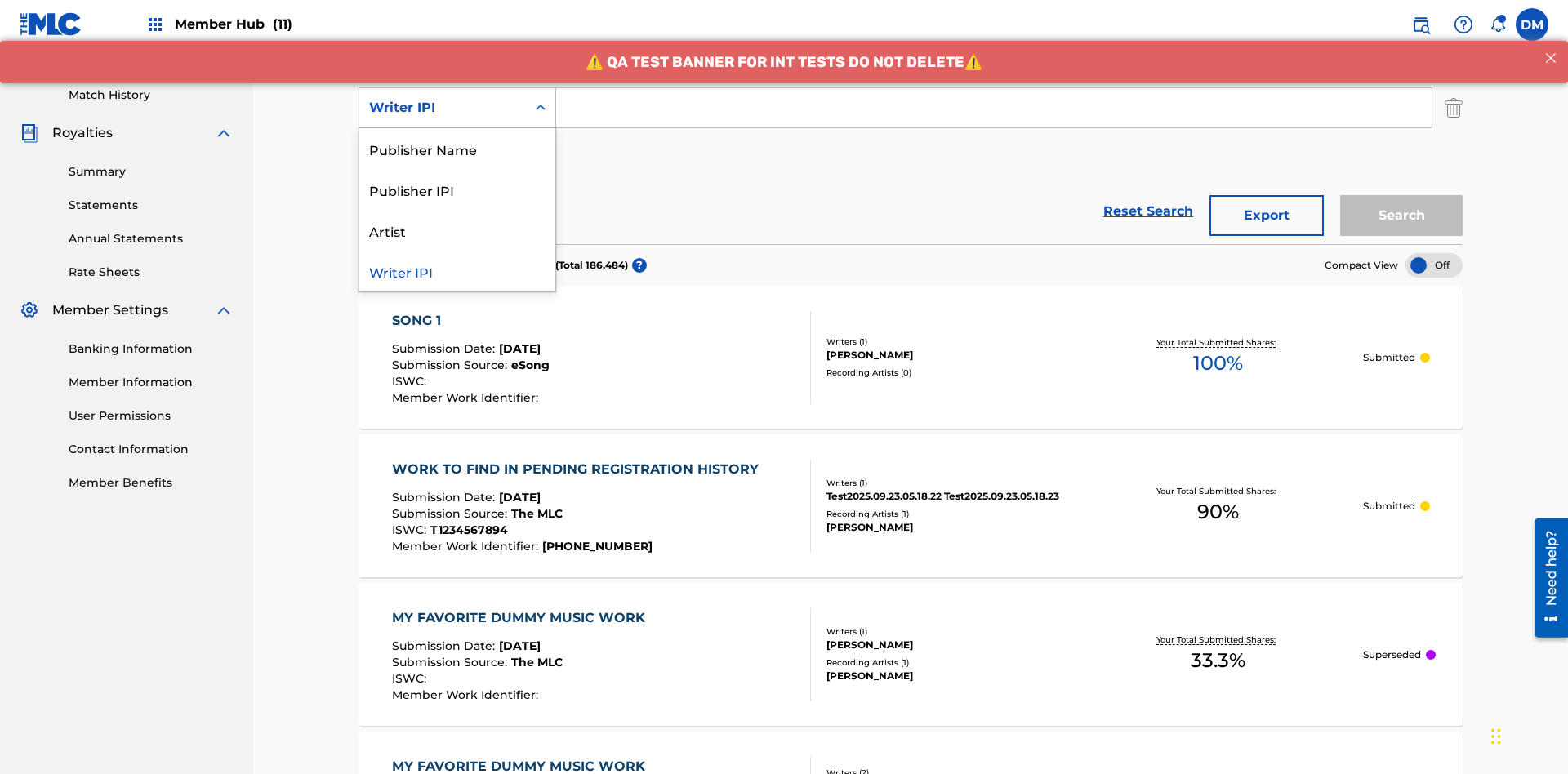
click at [457, 149] on div "Publisher Name" at bounding box center [457, 148] width 196 height 41
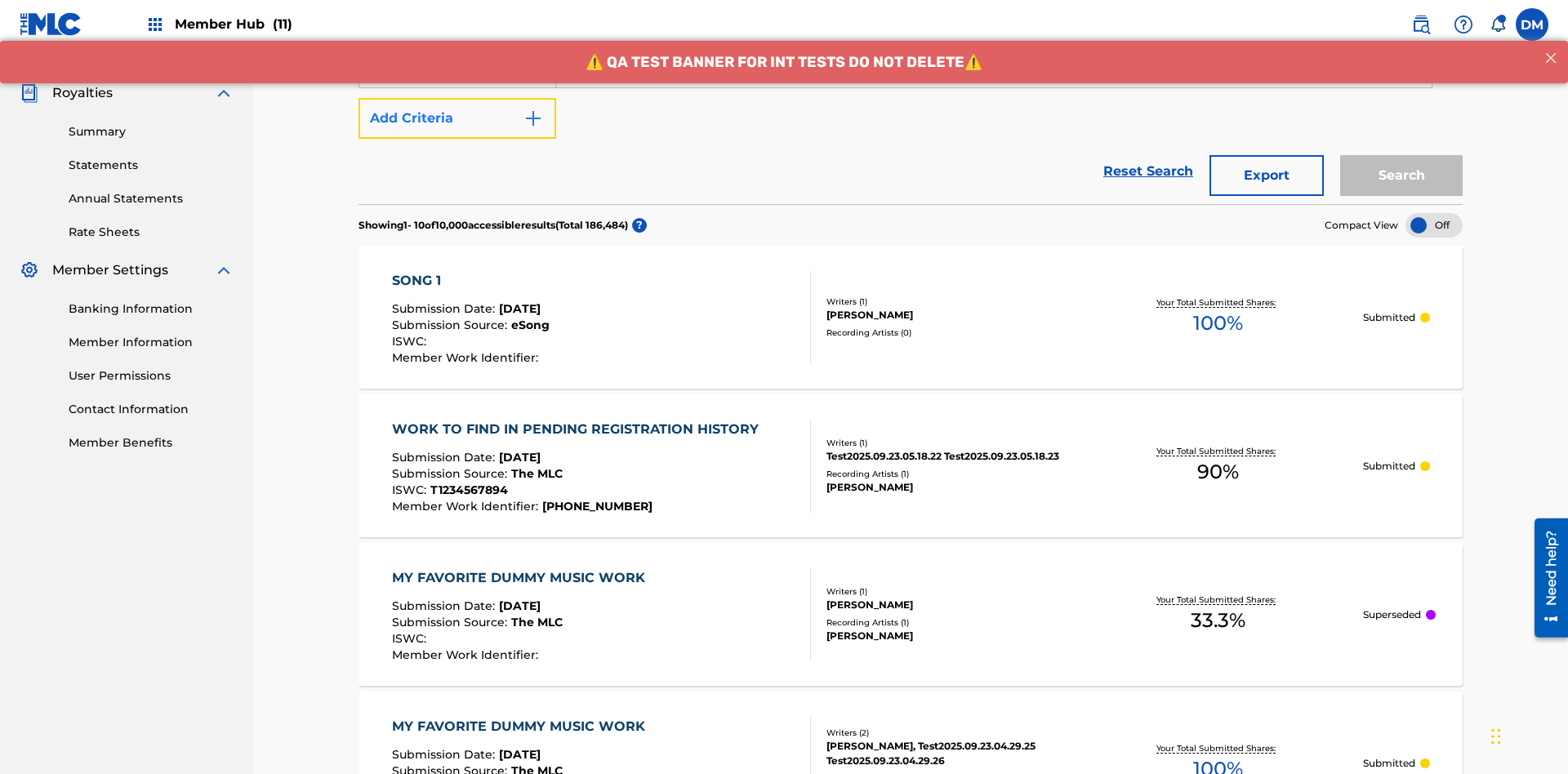
click at [457, 118] on button "Add Criteria" at bounding box center [457, 117] width 198 height 41
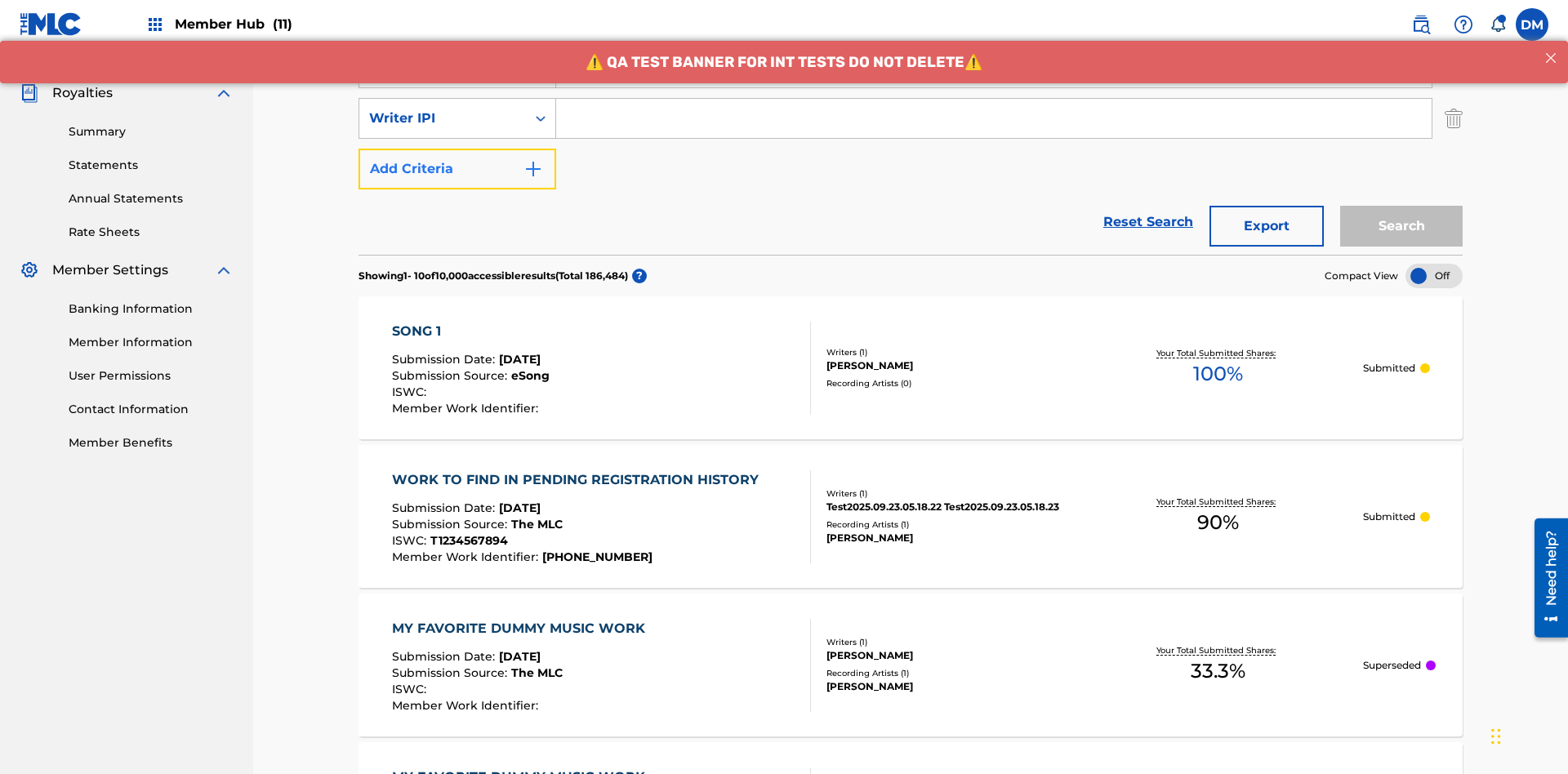
scroll to position [473, 0]
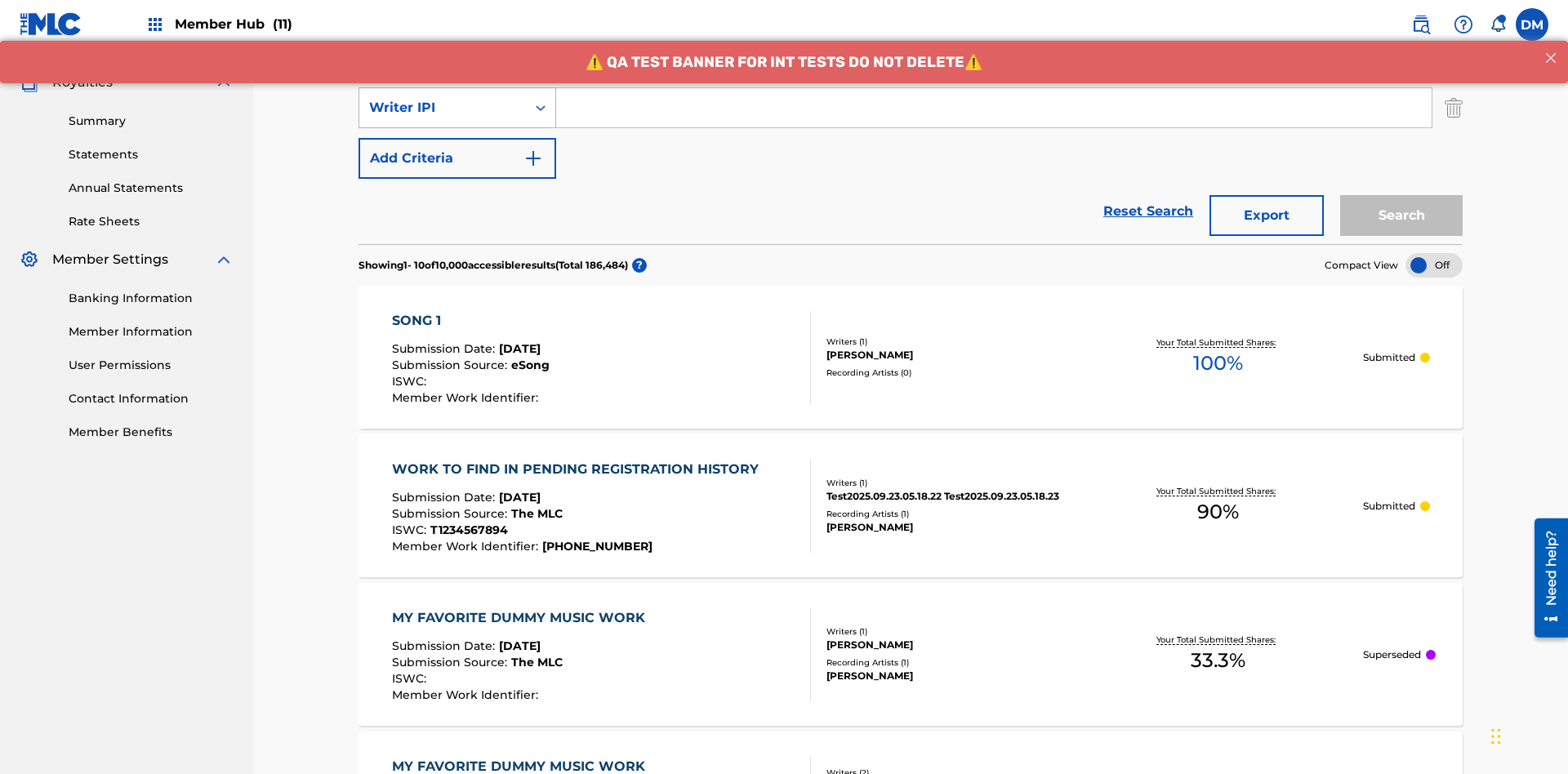
click at [443, 108] on div "Writer IPI" at bounding box center [443, 107] width 147 height 20
click at [457, 149] on div "Publisher IPI" at bounding box center [457, 148] width 196 height 41
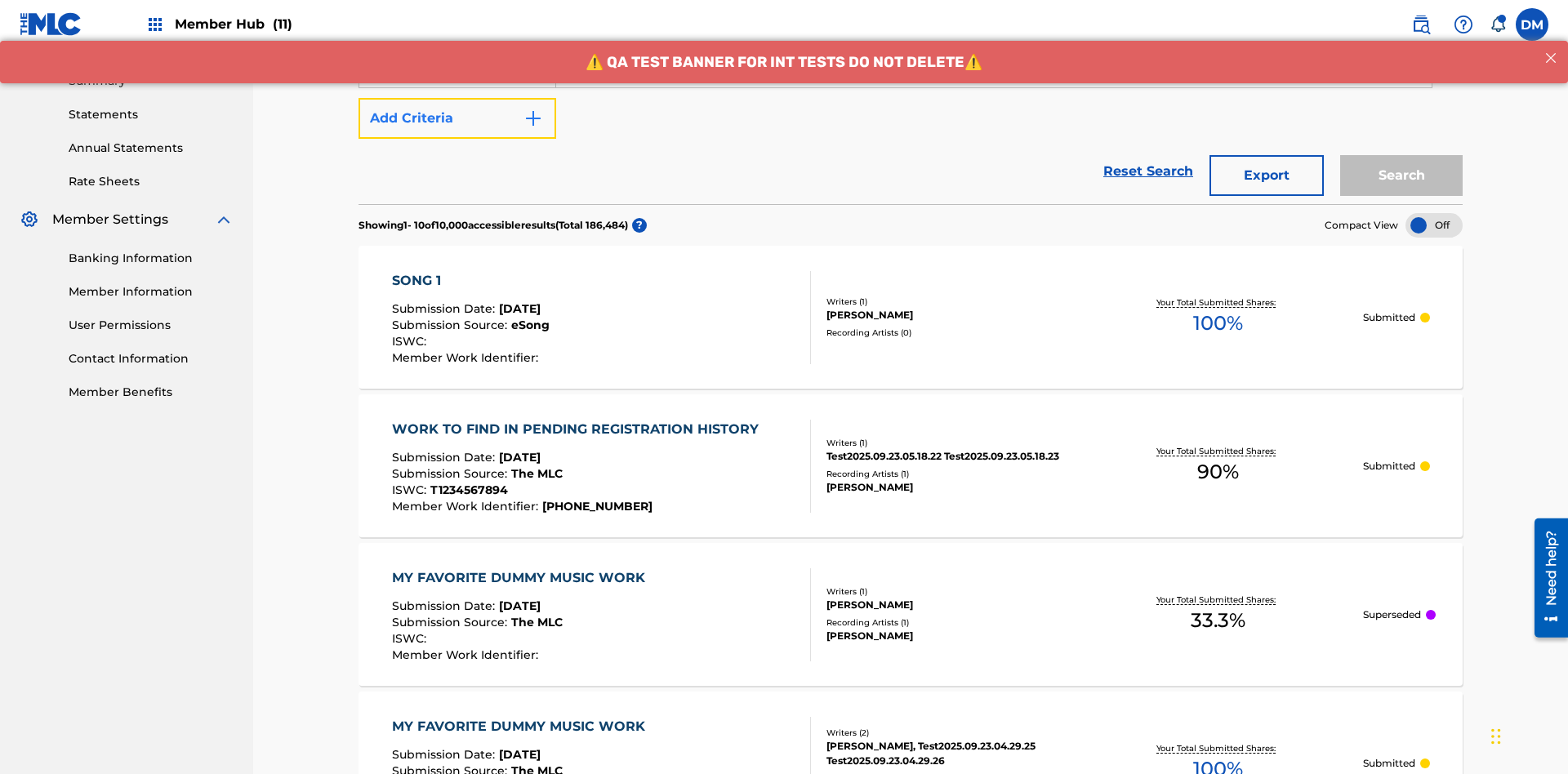
click at [457, 118] on button "Add Criteria" at bounding box center [457, 117] width 198 height 41
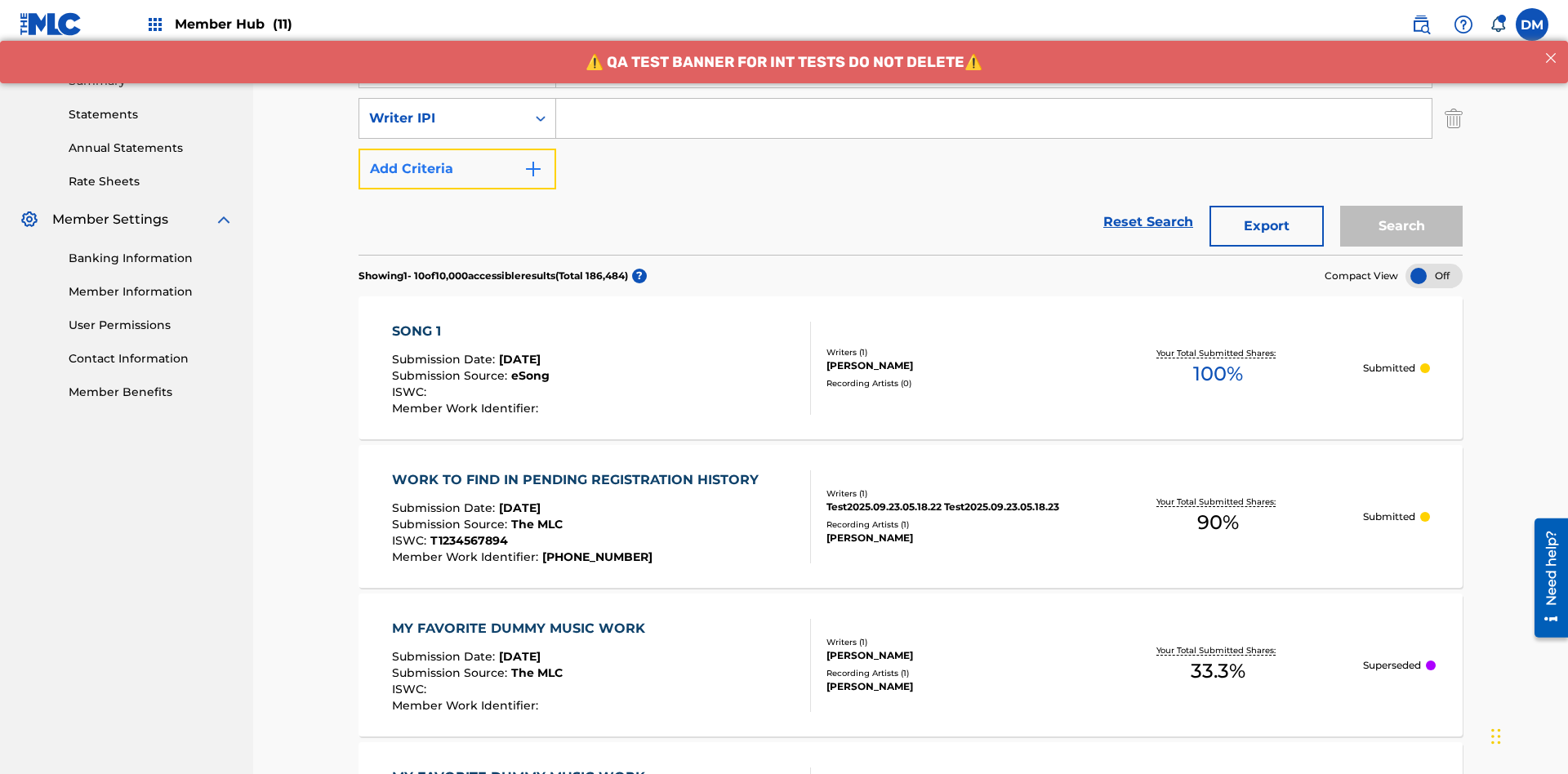
scroll to position [524, 0]
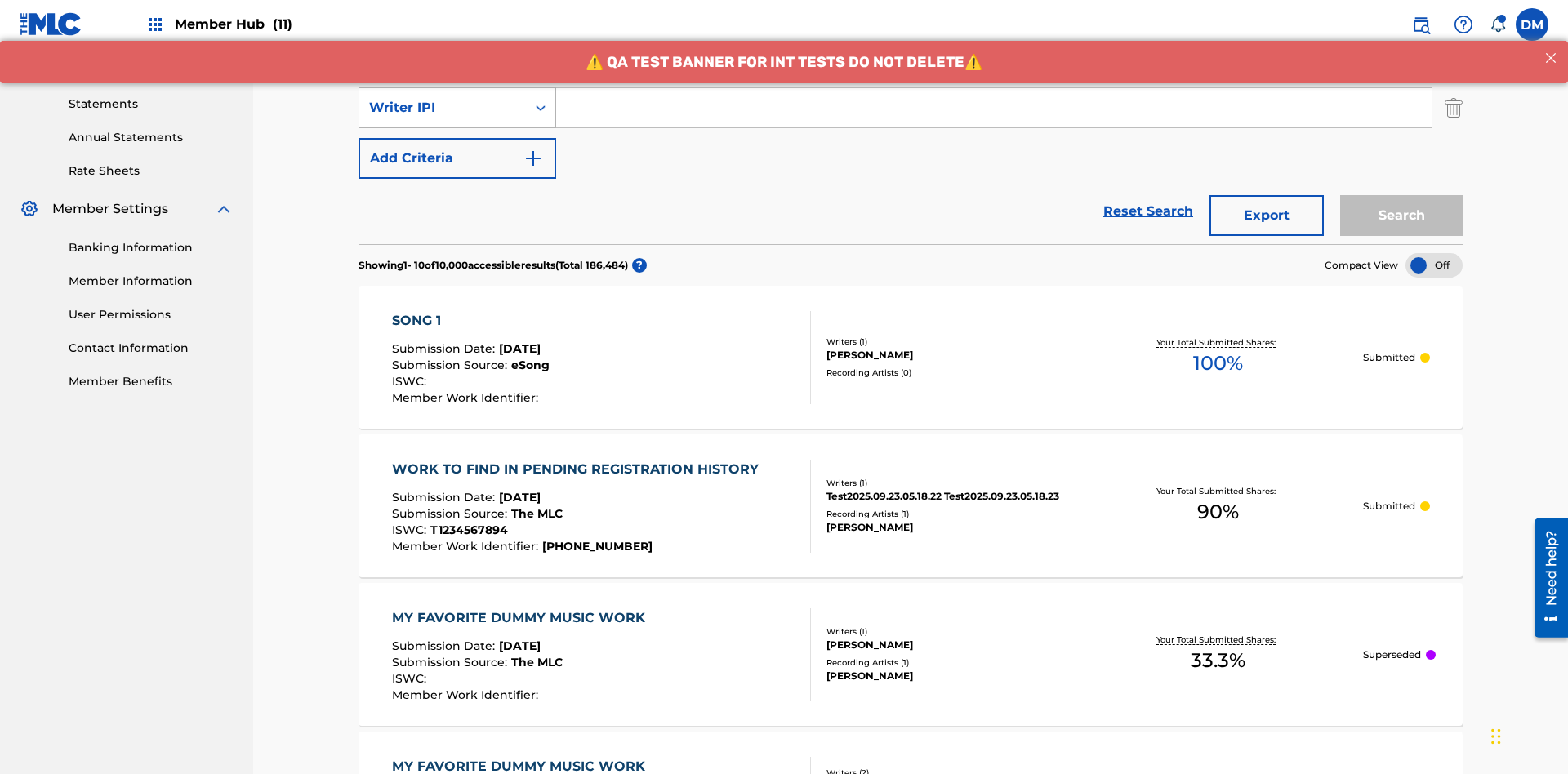
click at [443, 108] on div "Writer IPI" at bounding box center [443, 107] width 147 height 20
click at [457, 149] on div "Artist" at bounding box center [457, 148] width 196 height 41
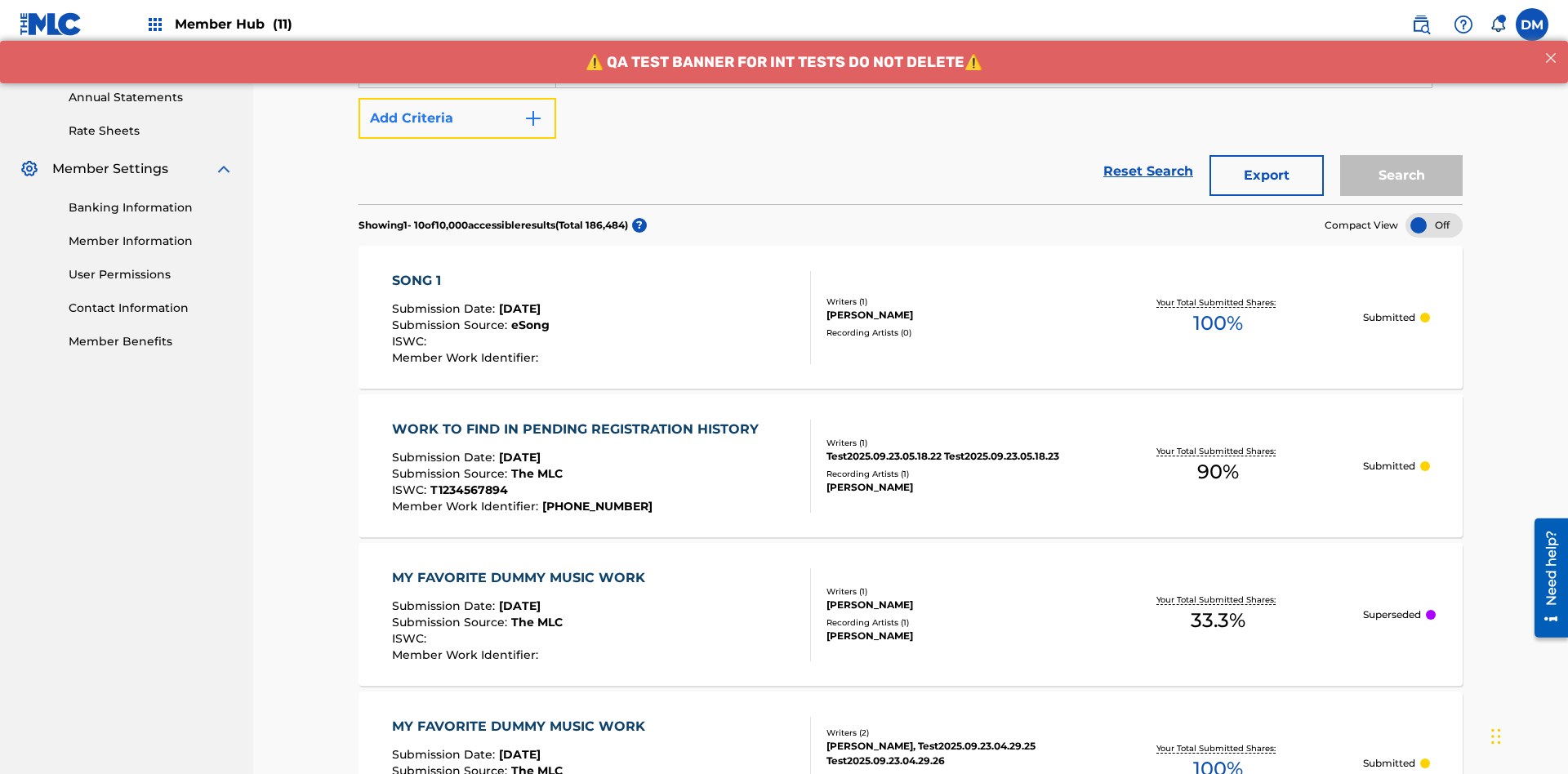
click at [457, 118] on button "Add Criteria" at bounding box center [457, 117] width 198 height 41
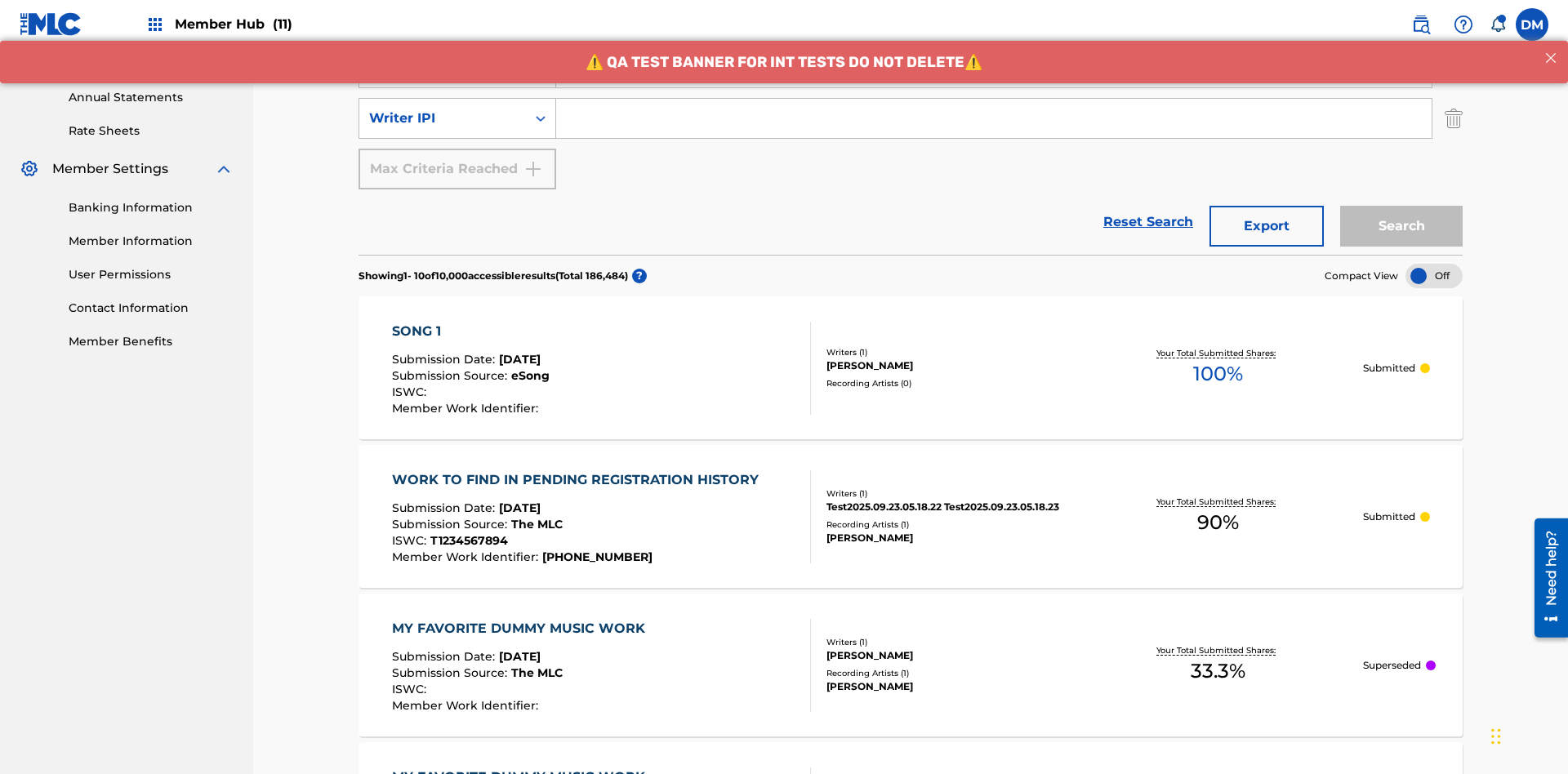
scroll to position [574, 0]
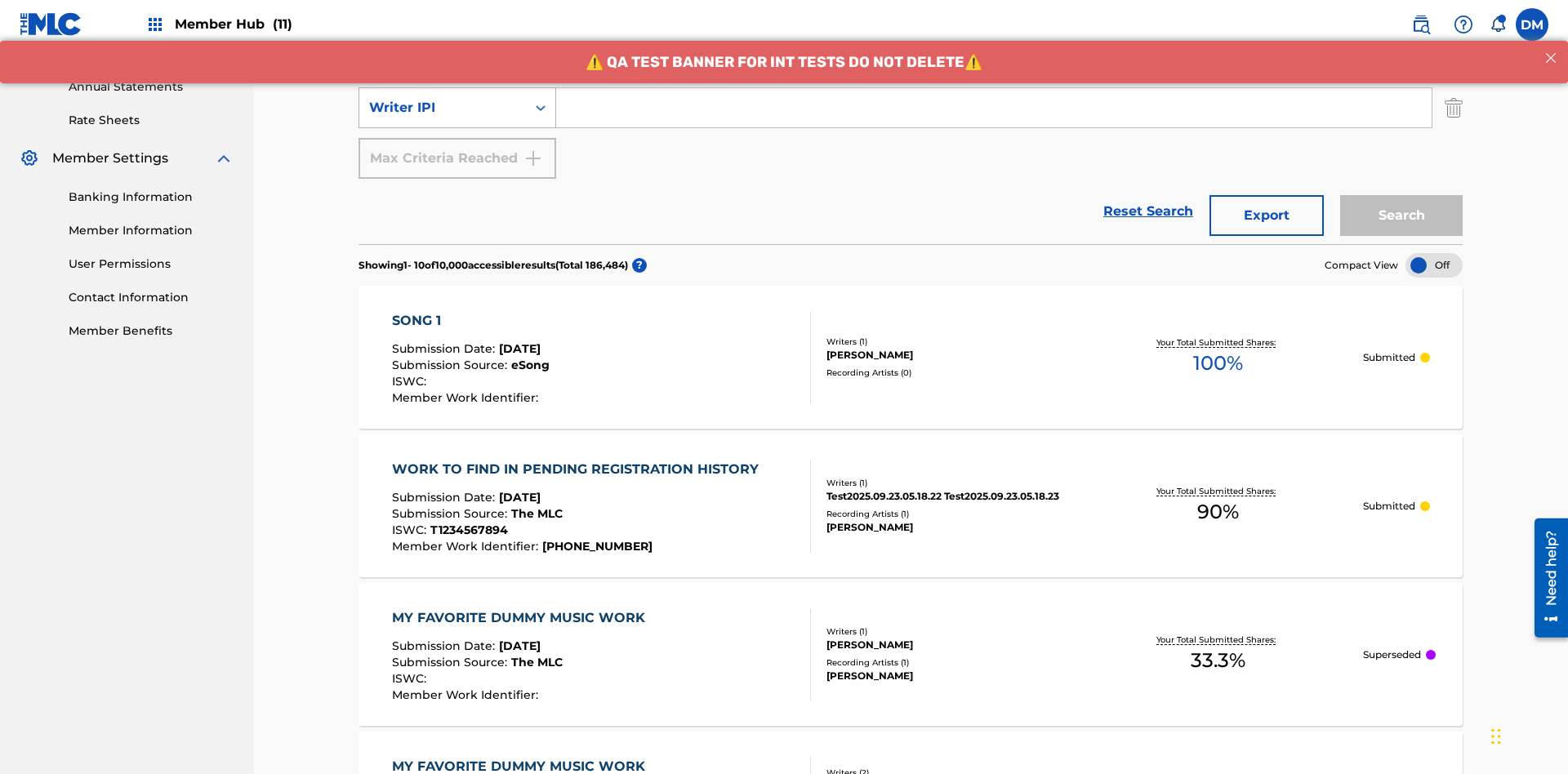
click at [443, 108] on div "Writer IPI" at bounding box center [443, 107] width 147 height 20
click at [457, 149] on div "Writer IPI" at bounding box center [457, 148] width 196 height 41
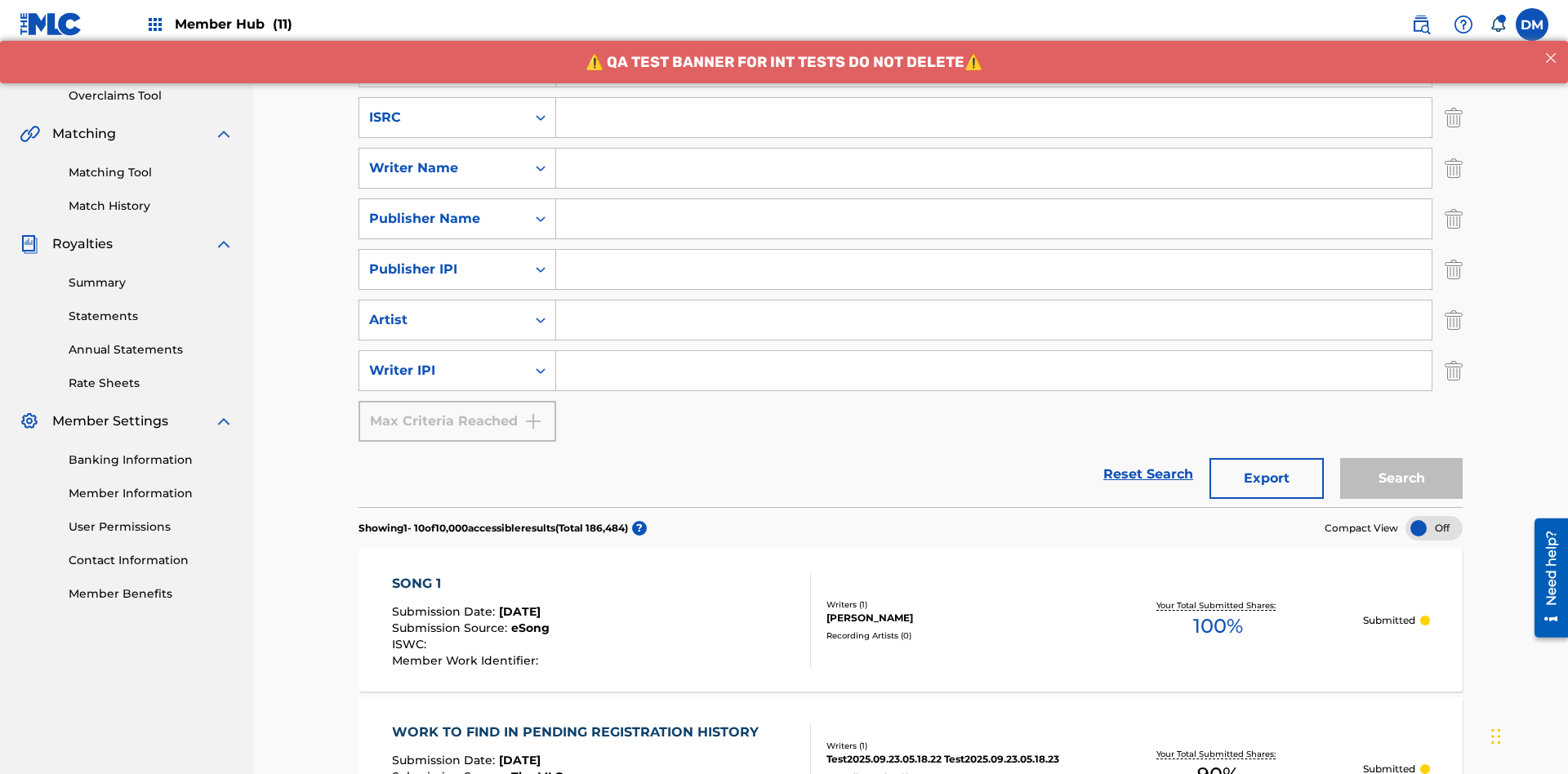
click at [994, 117] on input "Search Form" at bounding box center [994, 117] width 876 height 39
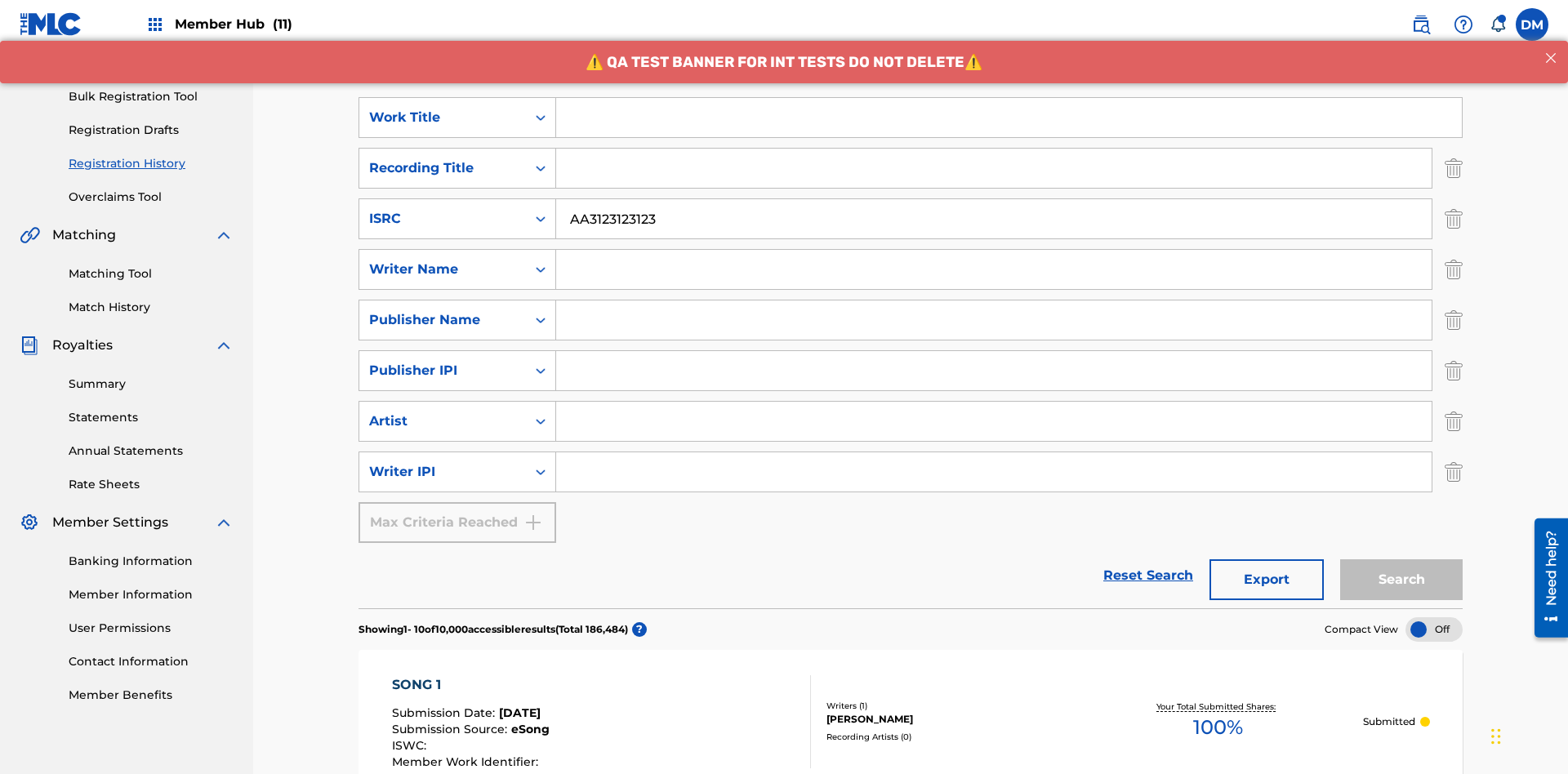
type input "AA3123123123"
click at [1009, 117] on input "Search Form" at bounding box center [1010, 117] width 906 height 39
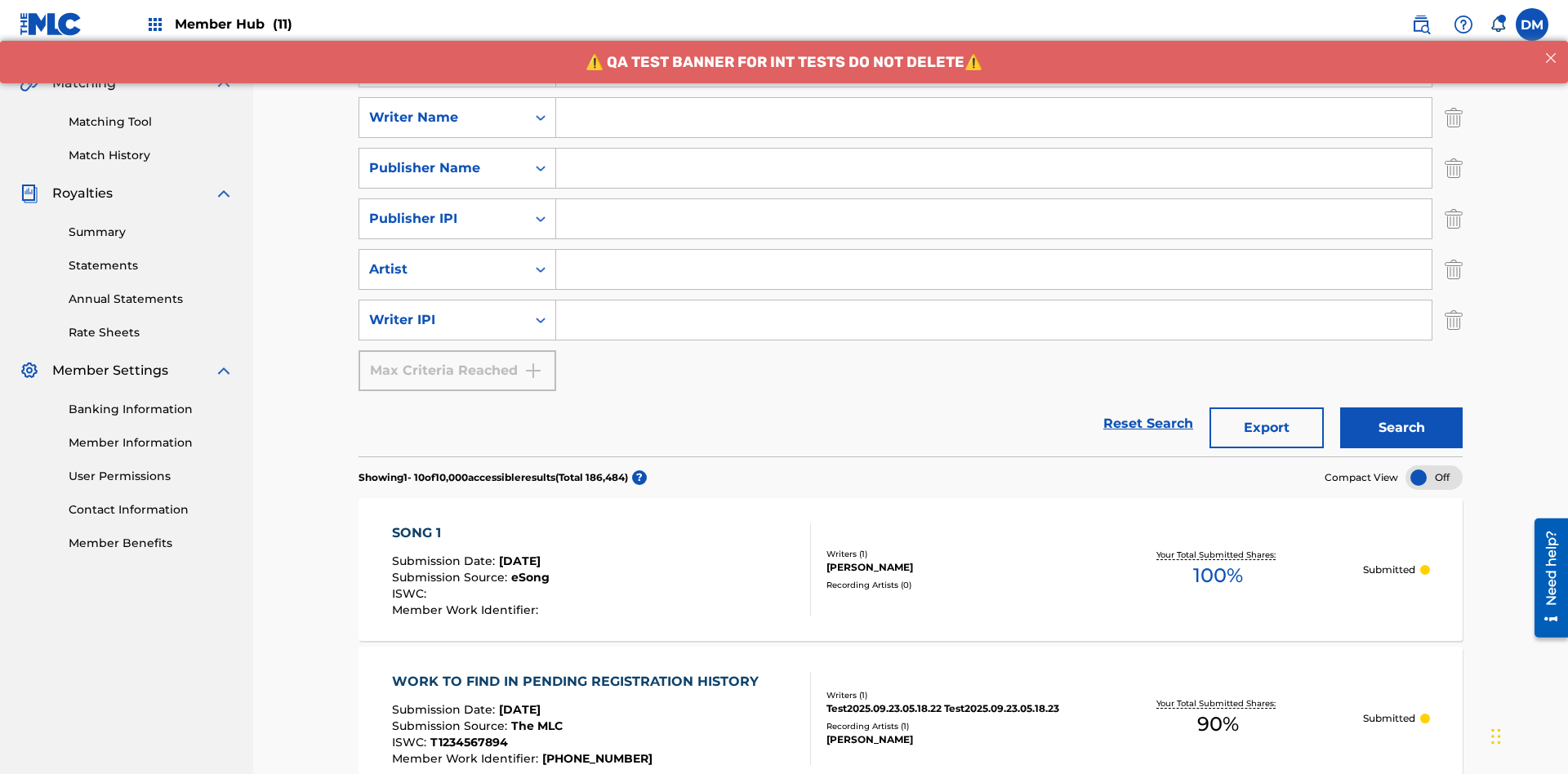
type input "MY FAVORITE DUMMY MUSIC WORK"
click at [994, 117] on input "Search Form" at bounding box center [994, 117] width 876 height 39
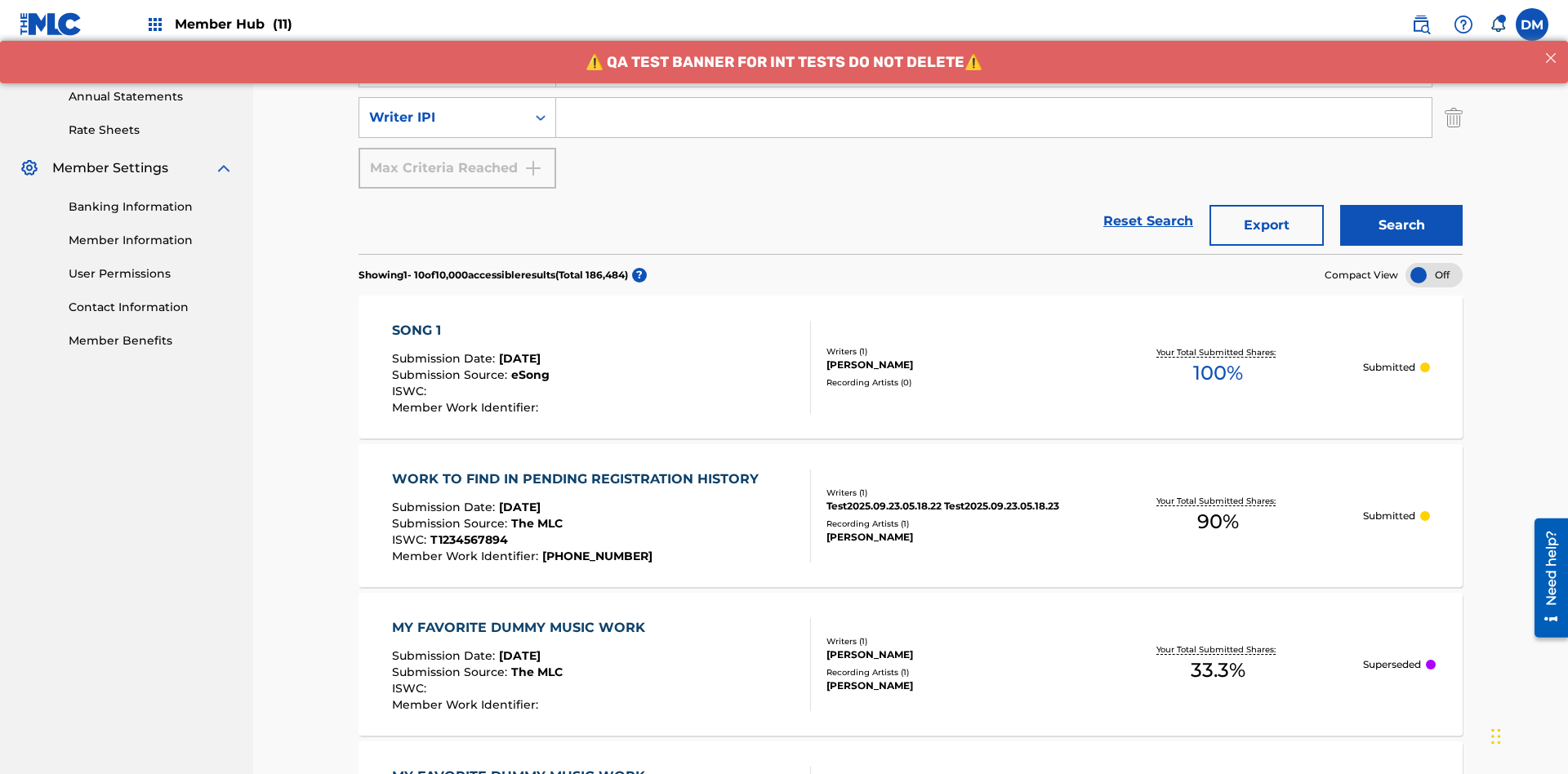
type input "[PERSON_NAME]"
click at [994, 117] on input "Search Form" at bounding box center [994, 117] width 876 height 39
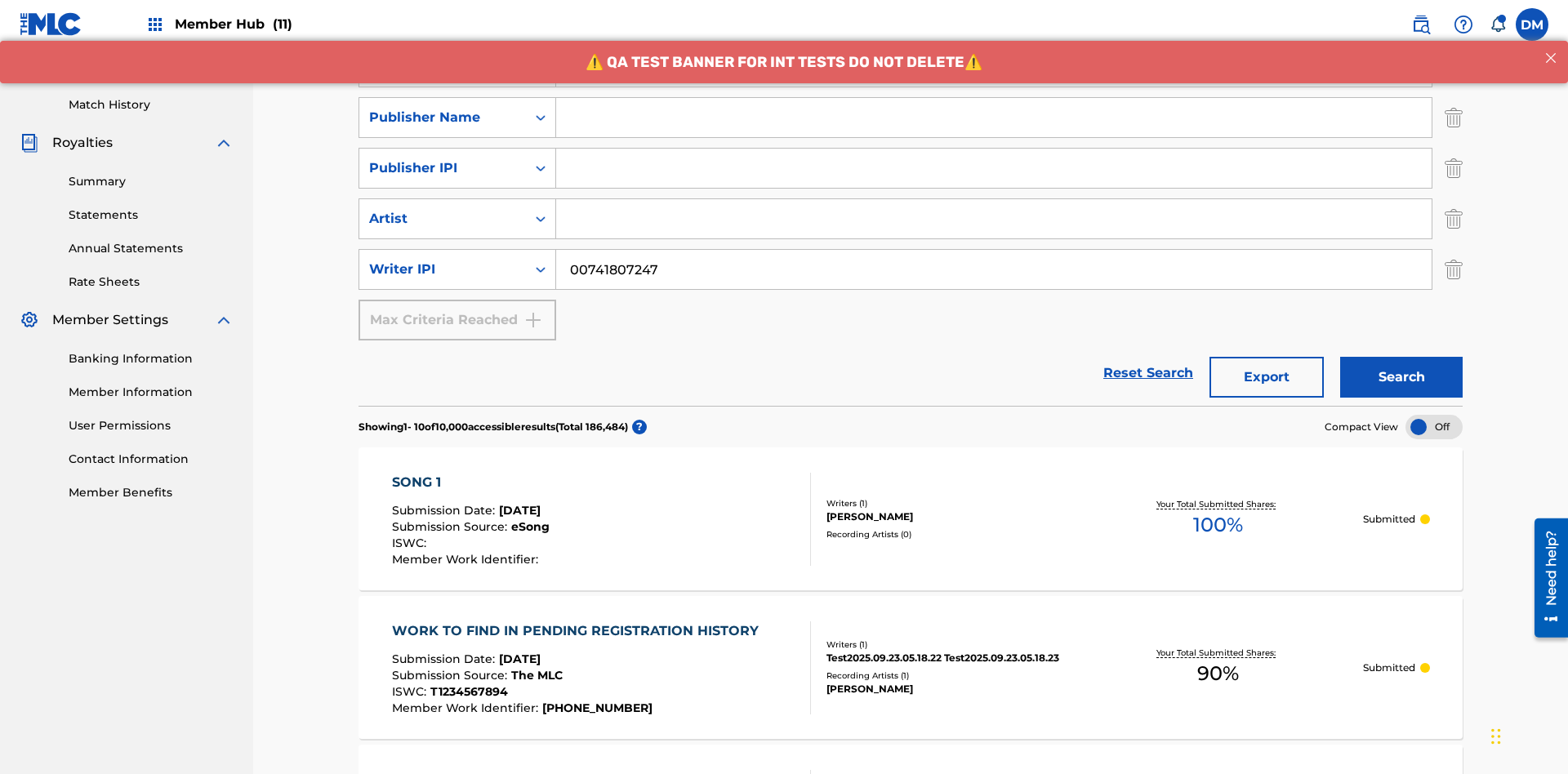
type input "00741807247"
click at [994, 117] on input "Search Form" at bounding box center [994, 117] width 876 height 39
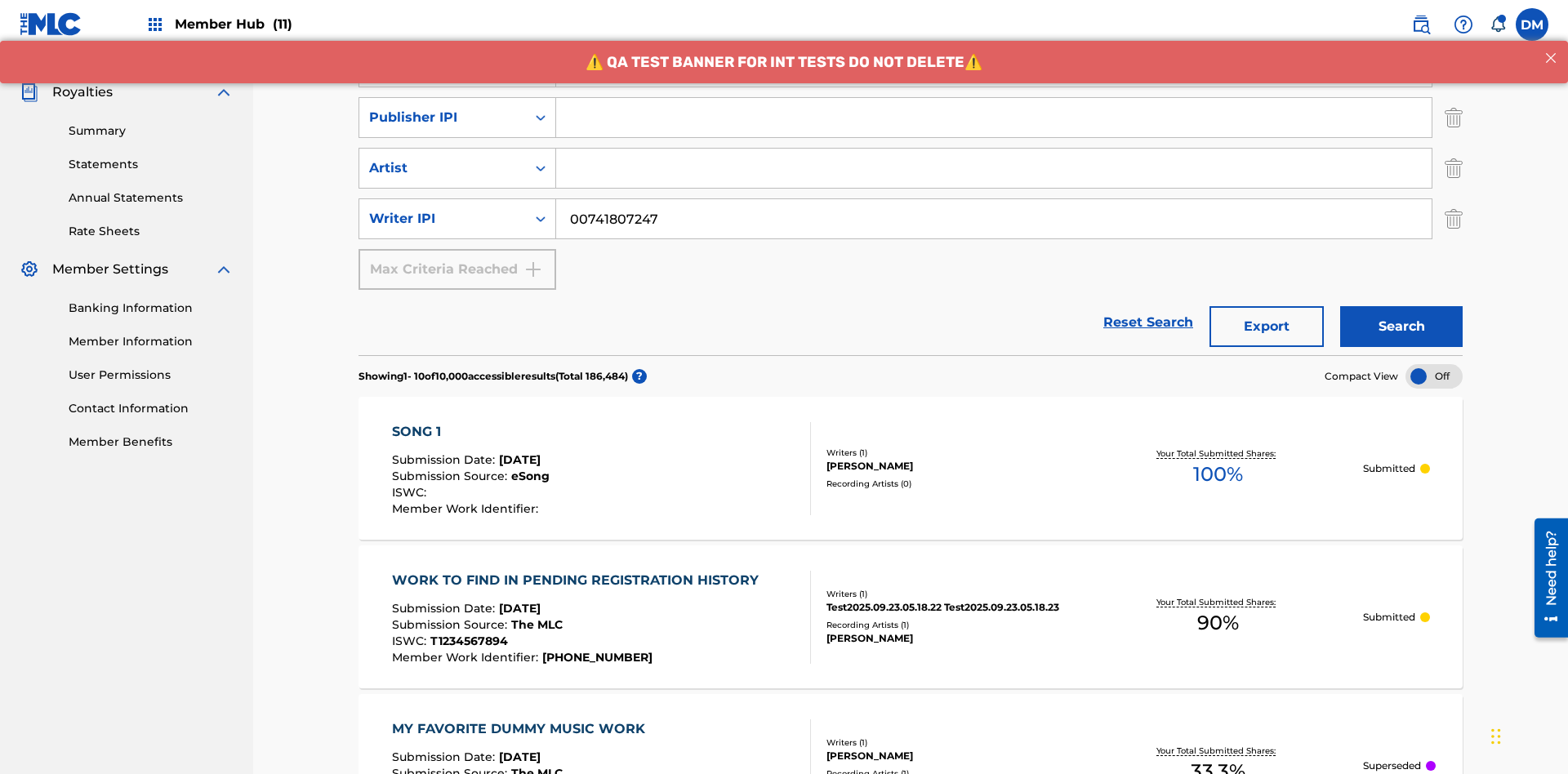
type input "CALACA"
click at [994, 117] on input "Search Form" at bounding box center [994, 117] width 876 height 39
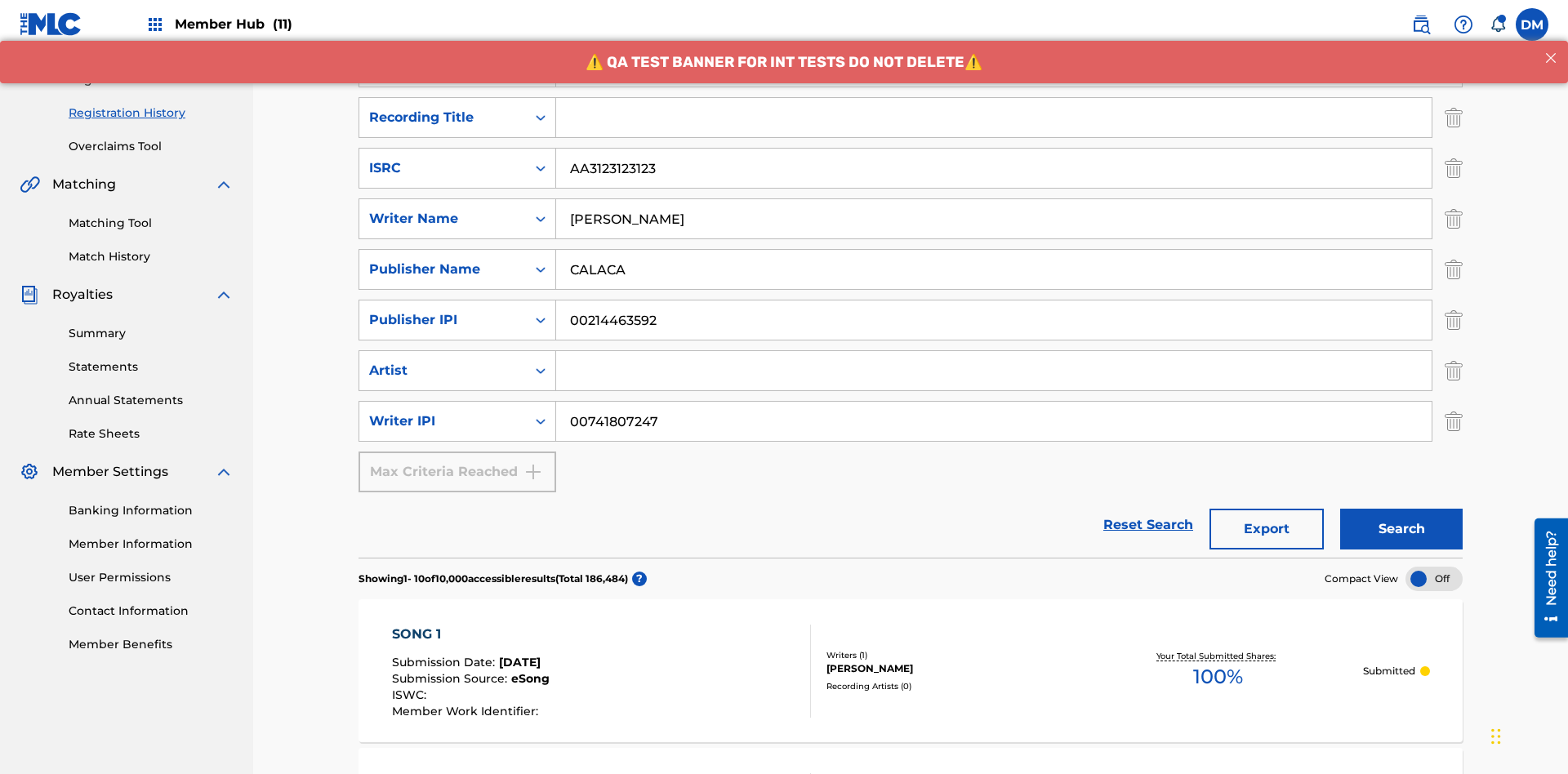
type input "00214463592"
click at [994, 117] on input "Search Form" at bounding box center [994, 117] width 876 height 39
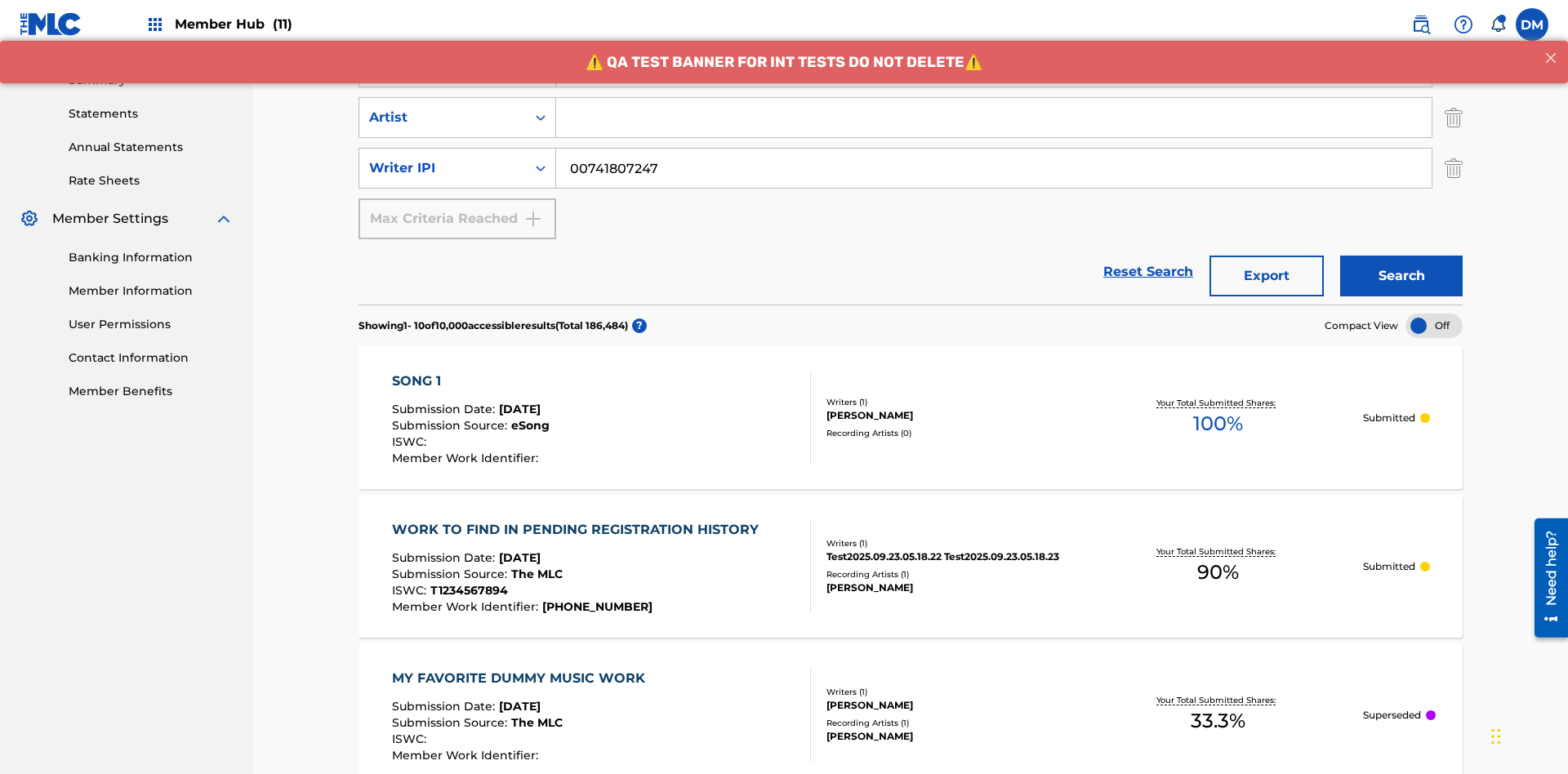
type input "Best Song Ever"
click at [994, 117] on input "Search Form" at bounding box center [994, 117] width 876 height 39
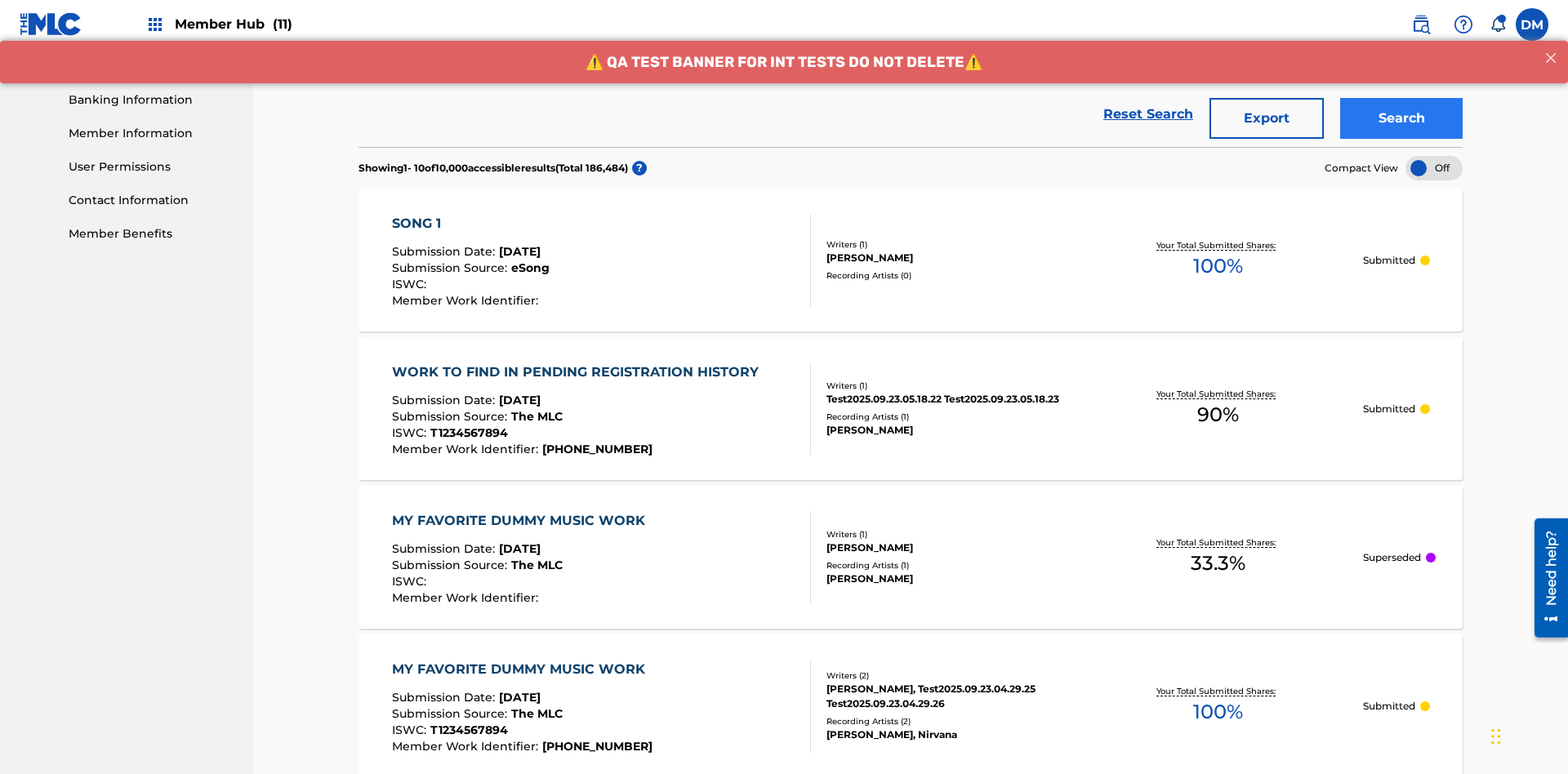
type input "[PERSON_NAME]"
click at [1402, 118] on button "Search" at bounding box center [1402, 117] width 123 height 41
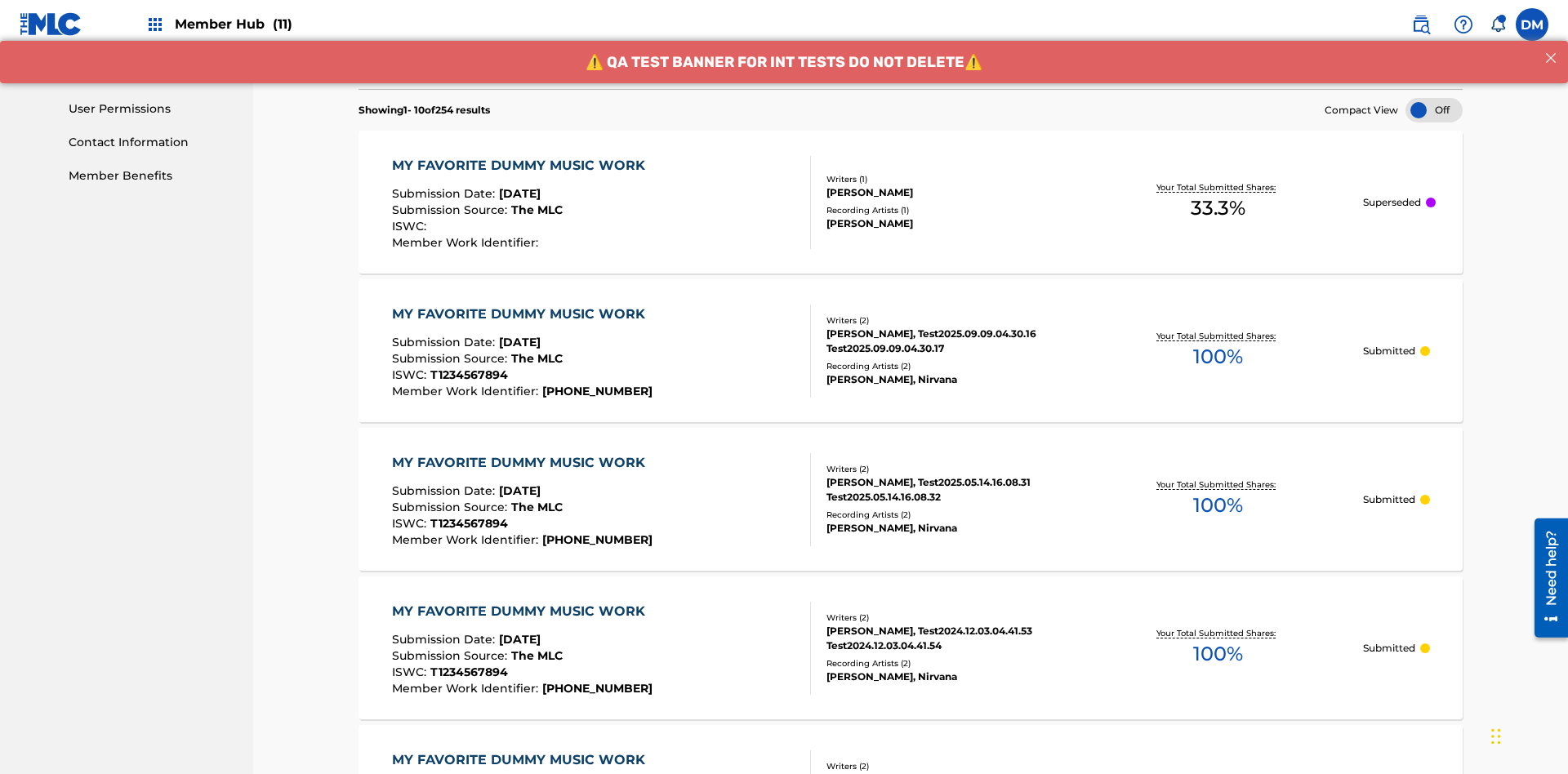
scroll to position [787, 0]
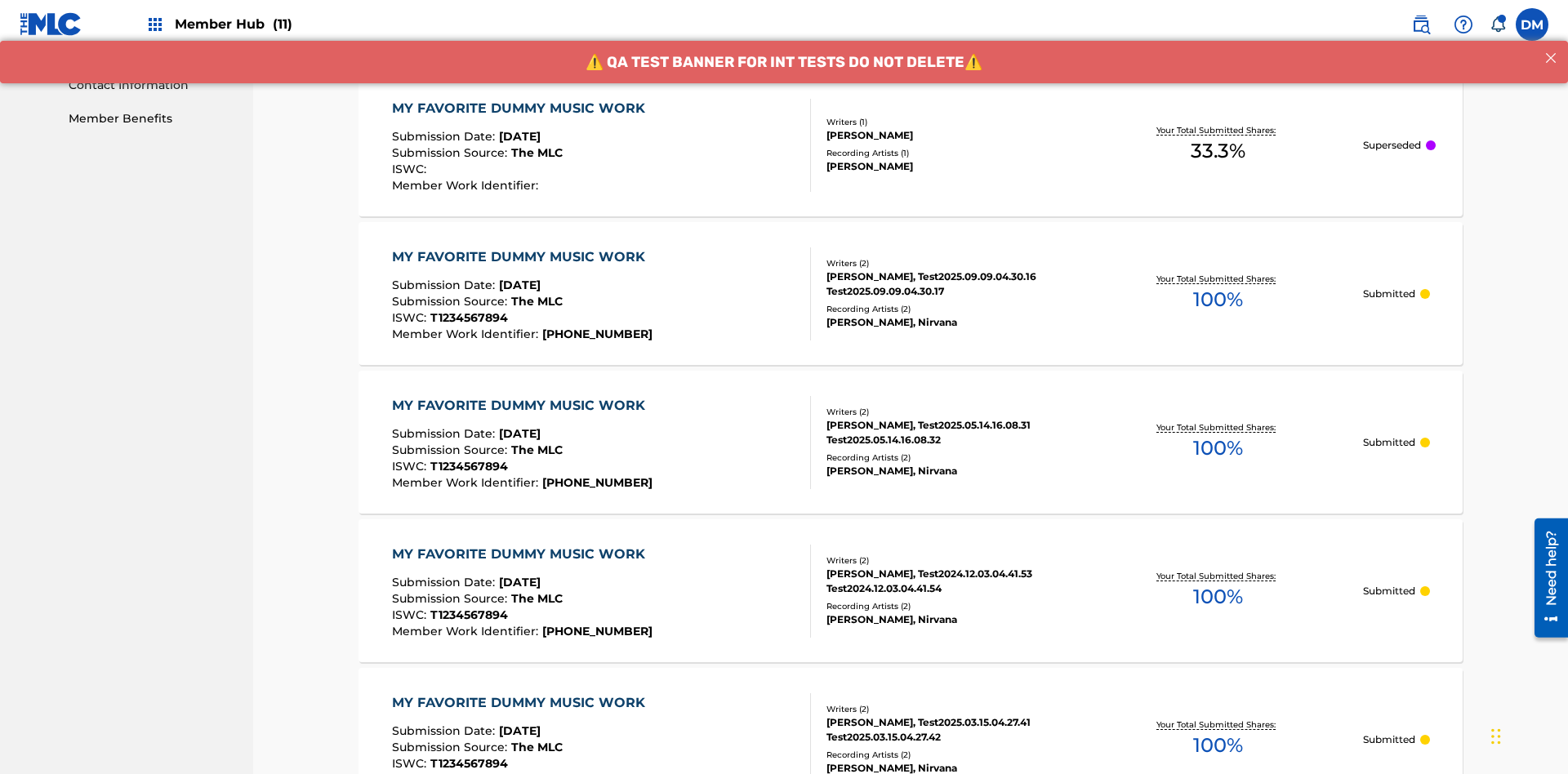
click at [520, 108] on div "MY FAVORITE DUMMY MUSIC WORK" at bounding box center [523, 108] width 261 height 20
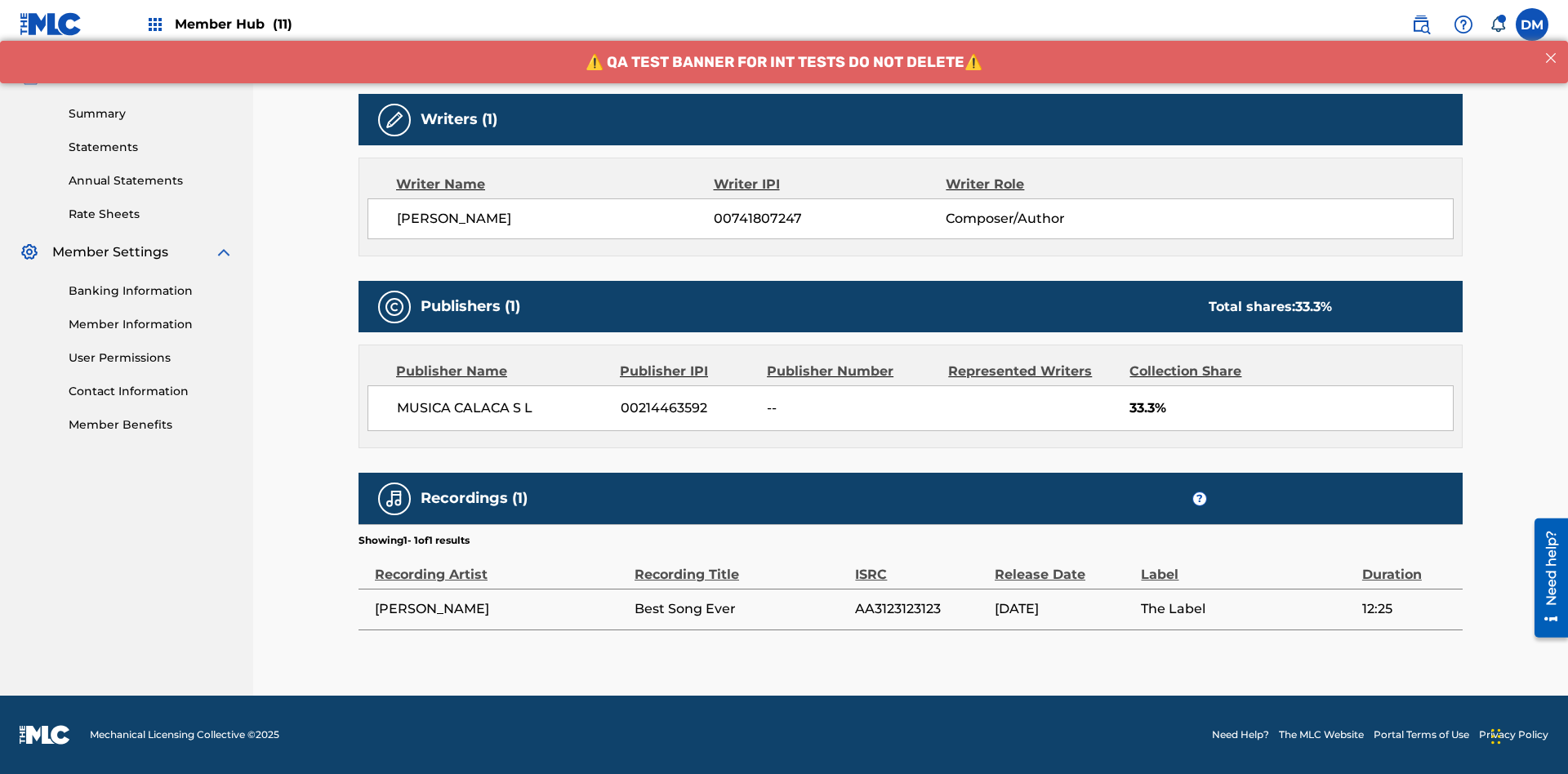
scroll to position [115, 0]
